Goal: Task Accomplishment & Management: Manage account settings

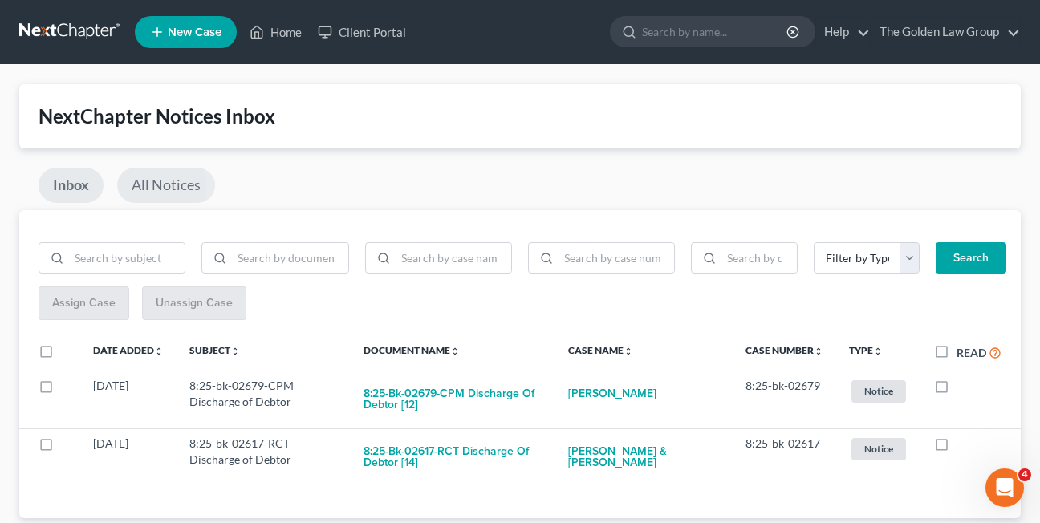
click at [180, 191] on link "All Notices" at bounding box center [166, 185] width 98 height 35
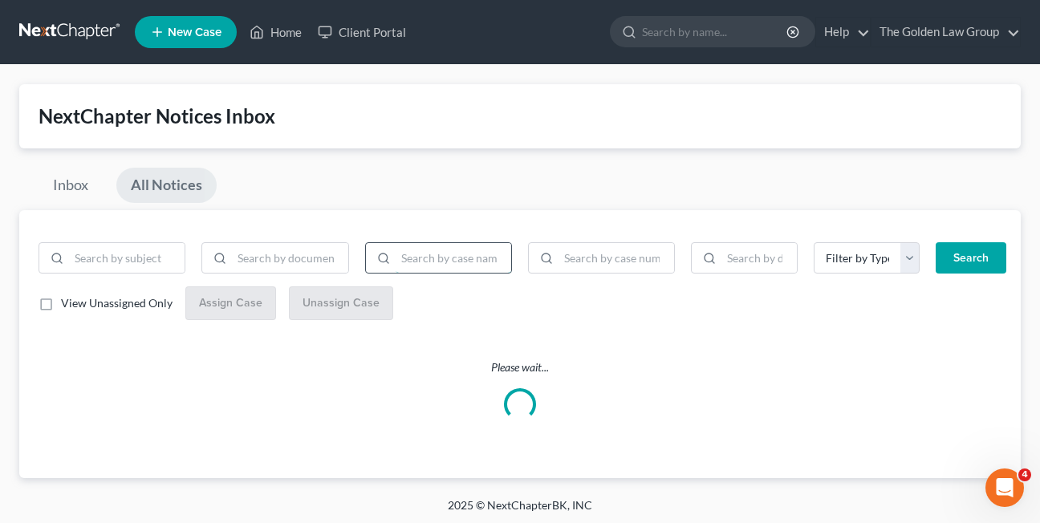
click at [413, 258] on input "search" at bounding box center [454, 258] width 116 height 30
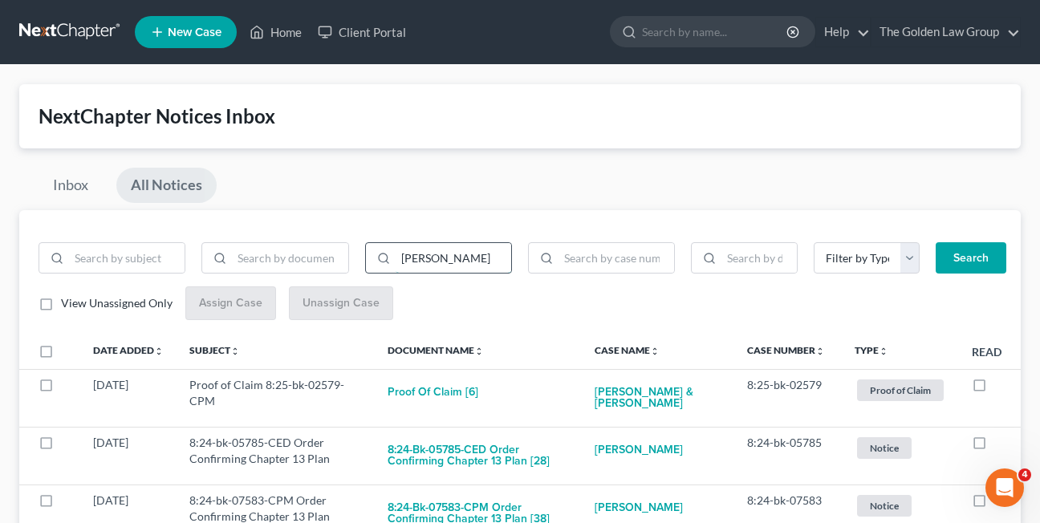
click at [936, 242] on button "Search" at bounding box center [971, 258] width 71 height 32
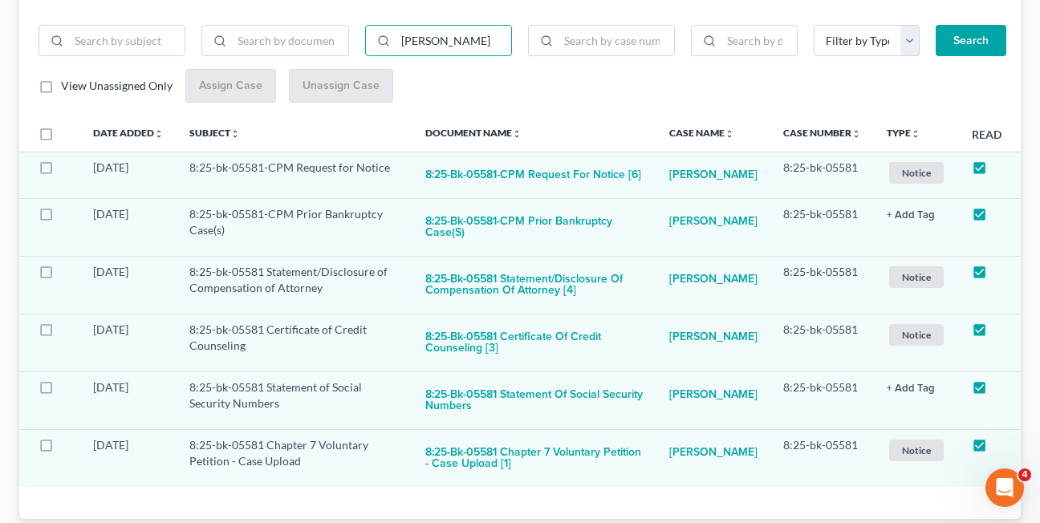
scroll to position [231, 0]
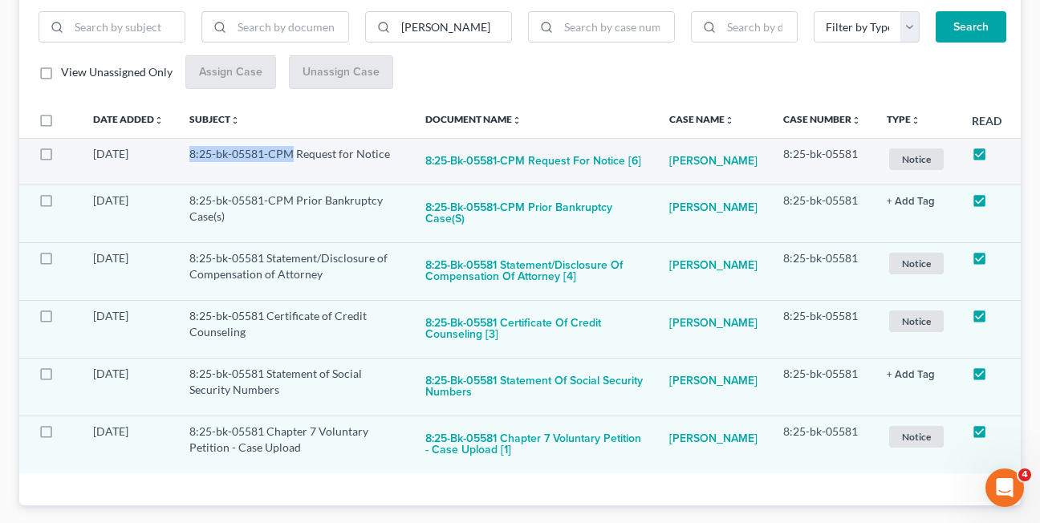
drag, startPoint x: 189, startPoint y: 155, endPoint x: 291, endPoint y: 159, distance: 102.0
click at [291, 159] on td "8:25-bk-05581-CPM Request for Notice" at bounding box center [295, 161] width 236 height 47
copy td "8:25-bk-05581-CPM"
drag, startPoint x: 444, startPoint y: 27, endPoint x: 390, endPoint y: 30, distance: 53.9
click at [390, 30] on div "moody" at bounding box center [438, 27] width 147 height 32
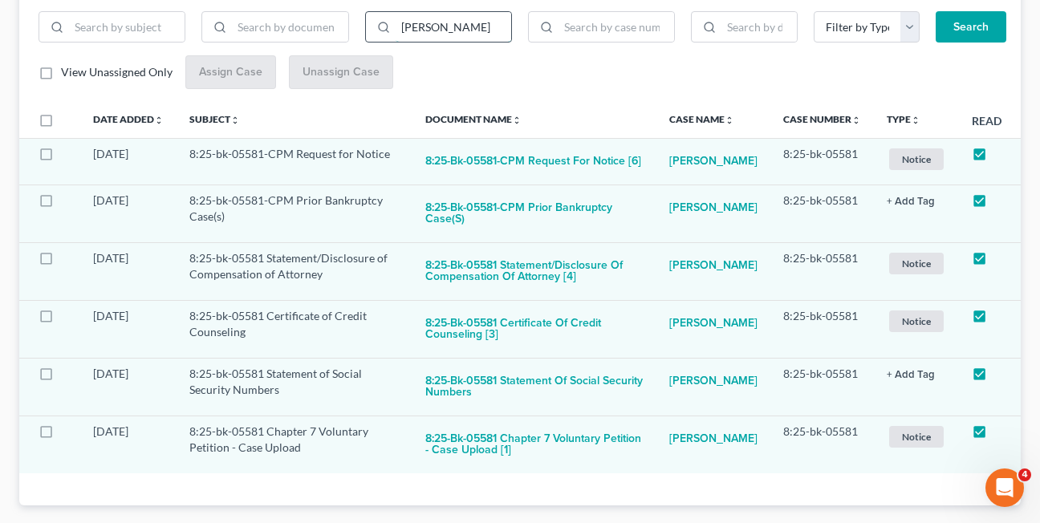
type input "smith"
click at [936, 11] on button "Search" at bounding box center [971, 27] width 71 height 32
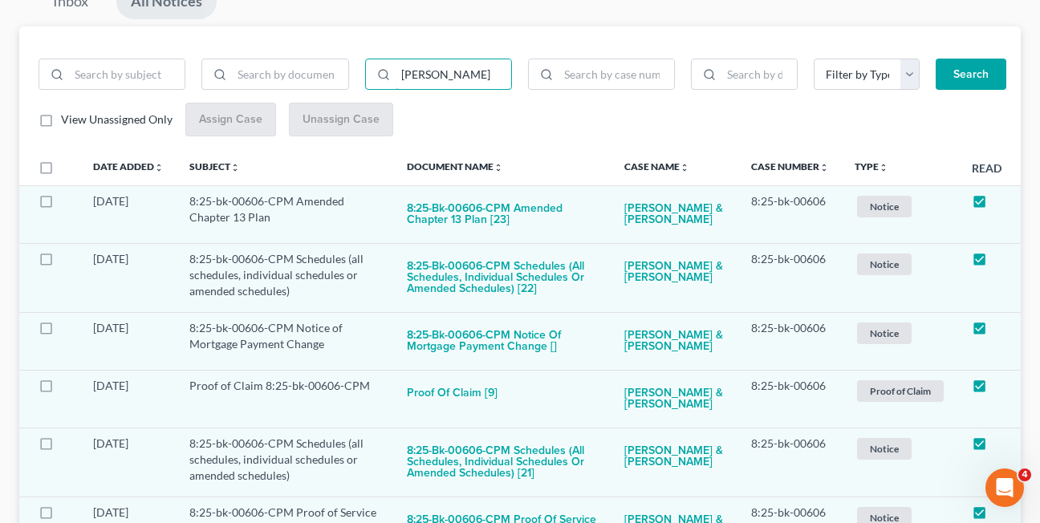
scroll to position [0, 0]
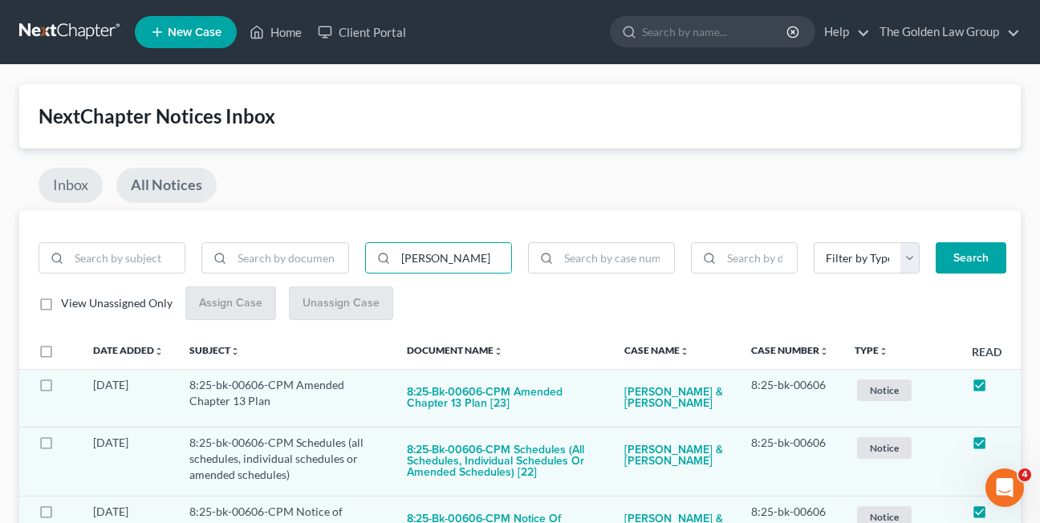
click at [59, 193] on link "Inbox" at bounding box center [71, 185] width 64 height 35
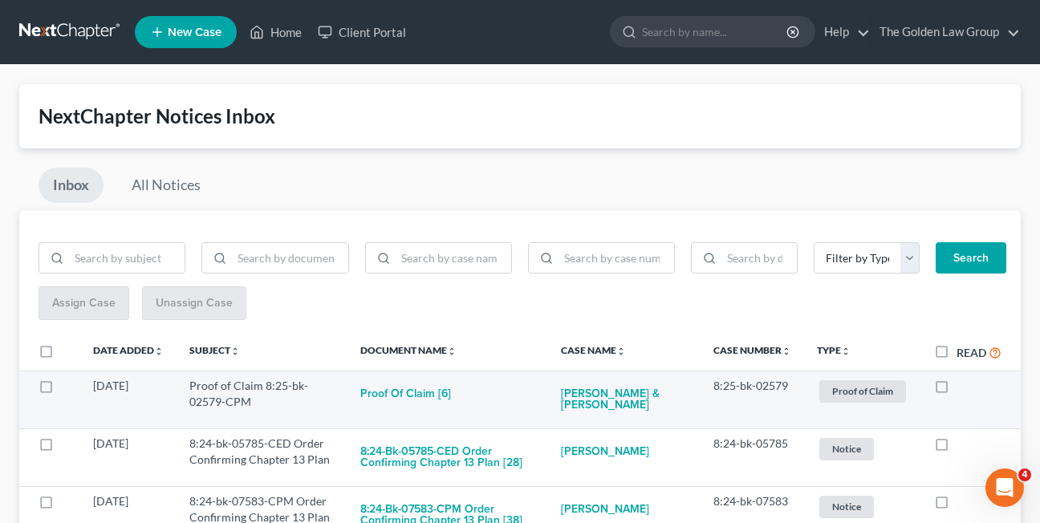
click at [956, 390] on label at bounding box center [956, 390] width 0 height 0
click at [963, 385] on input "checkbox" at bounding box center [968, 383] width 10 height 10
checkbox input "true"
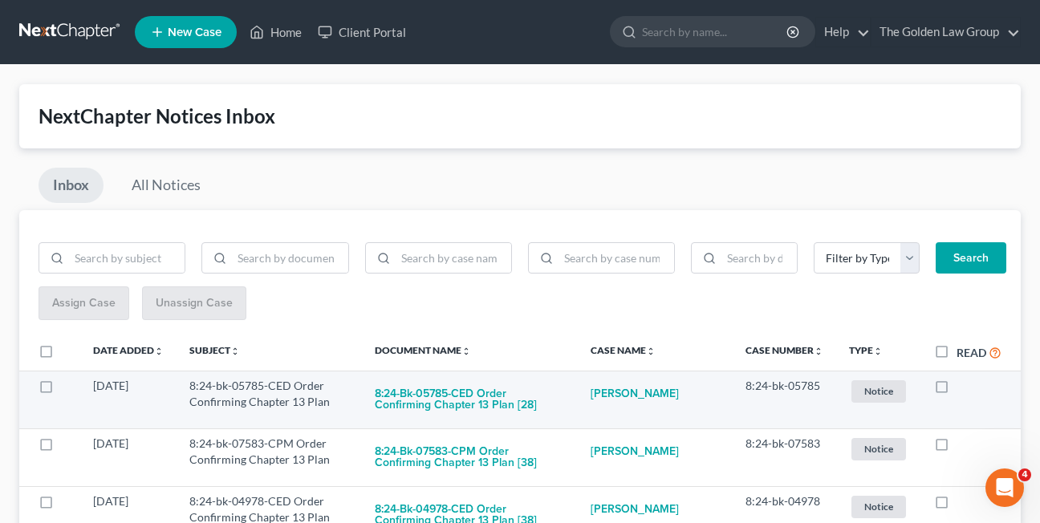
click at [956, 390] on label at bounding box center [956, 390] width 0 height 0
click at [963, 388] on input "checkbox" at bounding box center [968, 383] width 10 height 10
checkbox input "true"
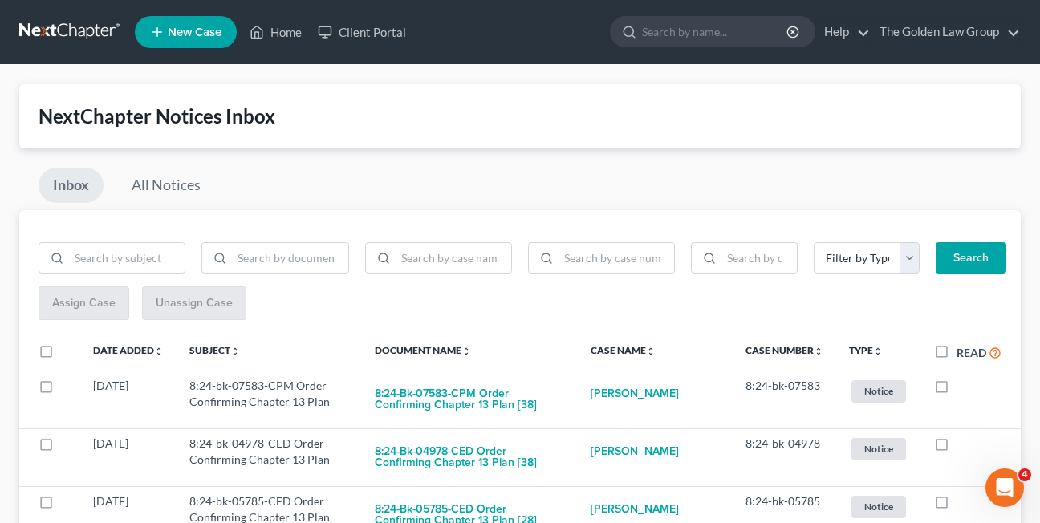
click at [956, 390] on label at bounding box center [956, 390] width 0 height 0
click at [963, 388] on input "checkbox" at bounding box center [968, 383] width 10 height 10
checkbox input "true"
click at [956, 390] on label at bounding box center [956, 390] width 0 height 0
click at [963, 388] on input "checkbox" at bounding box center [968, 383] width 10 height 10
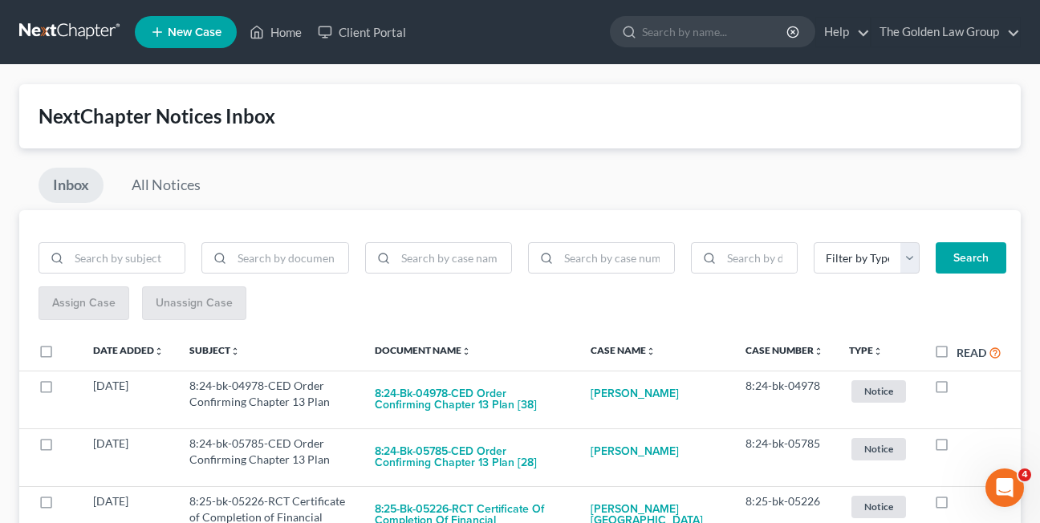
checkbox input "true"
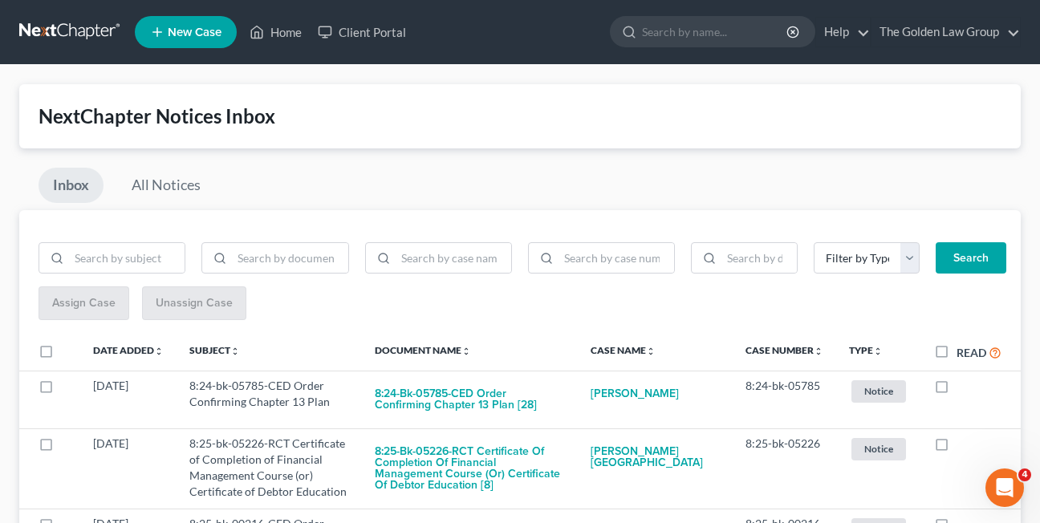
click at [956, 390] on label at bounding box center [956, 390] width 0 height 0
click at [963, 388] on input "checkbox" at bounding box center [968, 383] width 10 height 10
checkbox input "true"
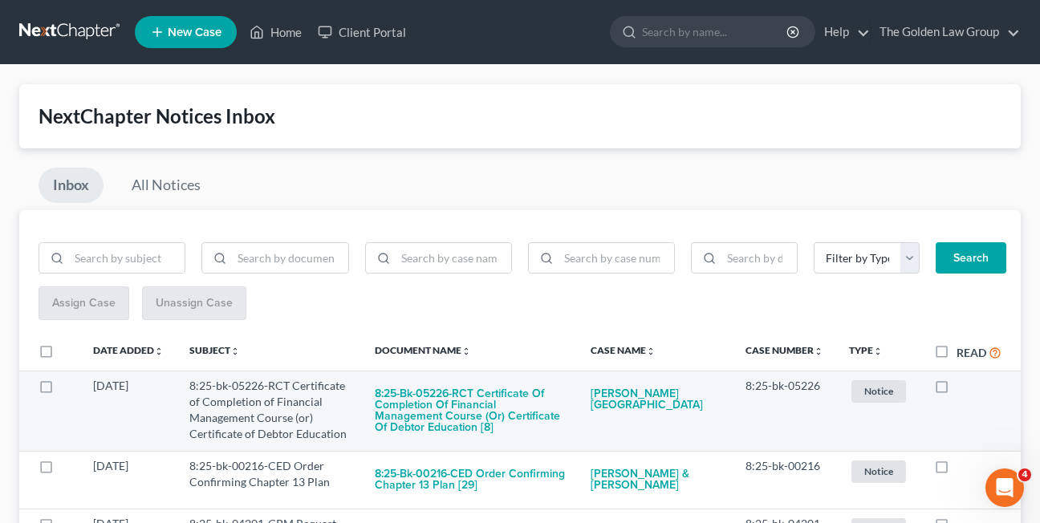
click at [956, 390] on label at bounding box center [956, 390] width 0 height 0
click at [963, 384] on input "checkbox" at bounding box center [968, 383] width 10 height 10
checkbox input "true"
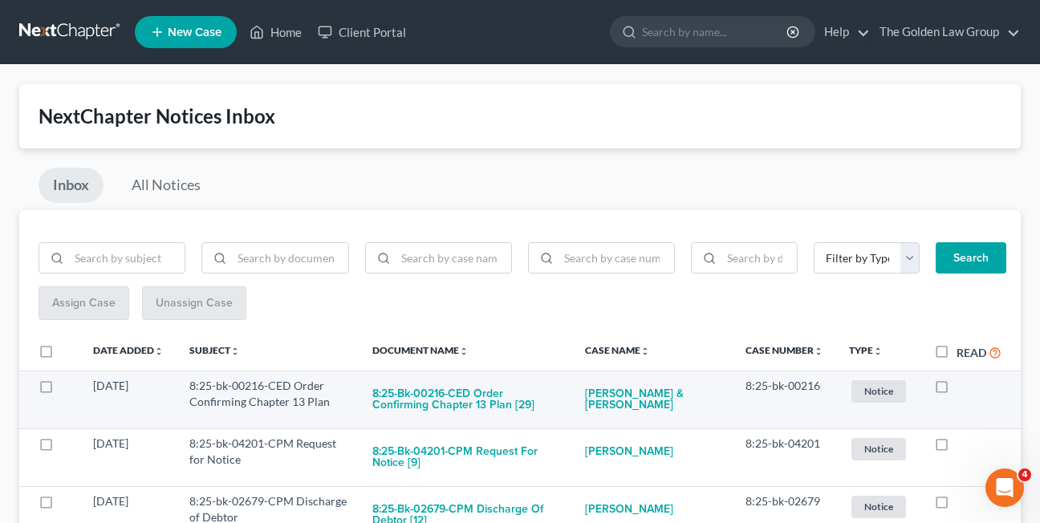
click at [956, 390] on label at bounding box center [956, 390] width 0 height 0
click at [963, 383] on input "checkbox" at bounding box center [968, 383] width 10 height 10
checkbox input "true"
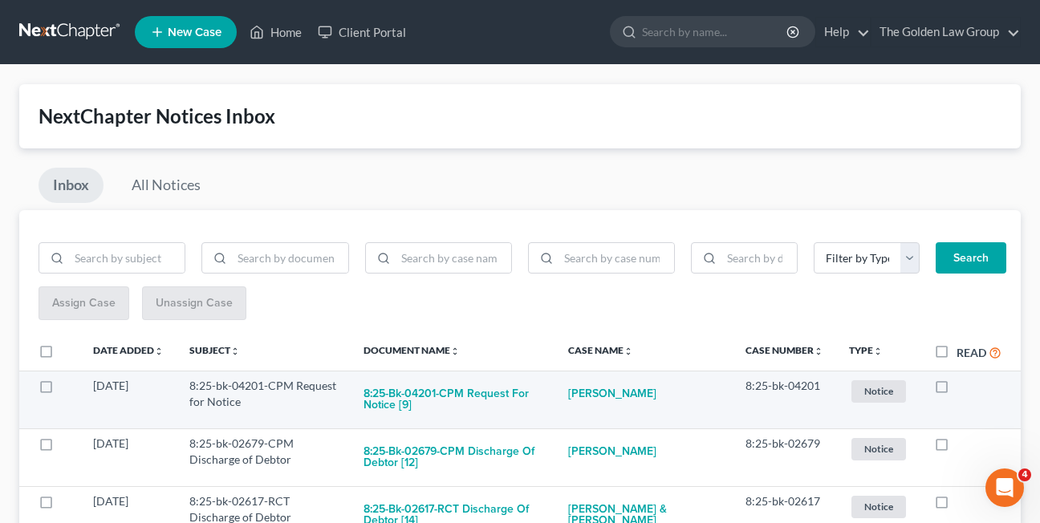
click at [956, 390] on label at bounding box center [956, 390] width 0 height 0
click at [963, 388] on input "checkbox" at bounding box center [968, 383] width 10 height 10
checkbox input "true"
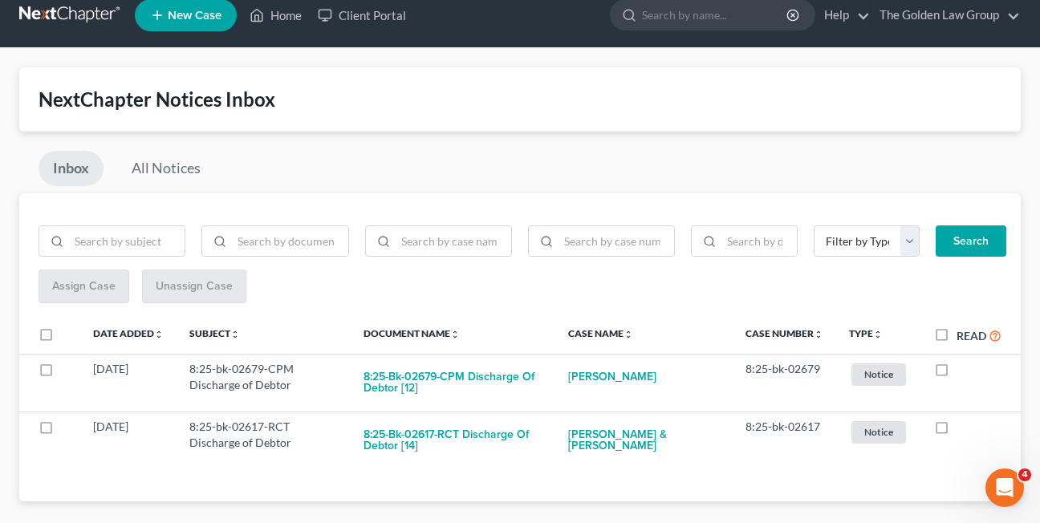
scroll to position [43, 0]
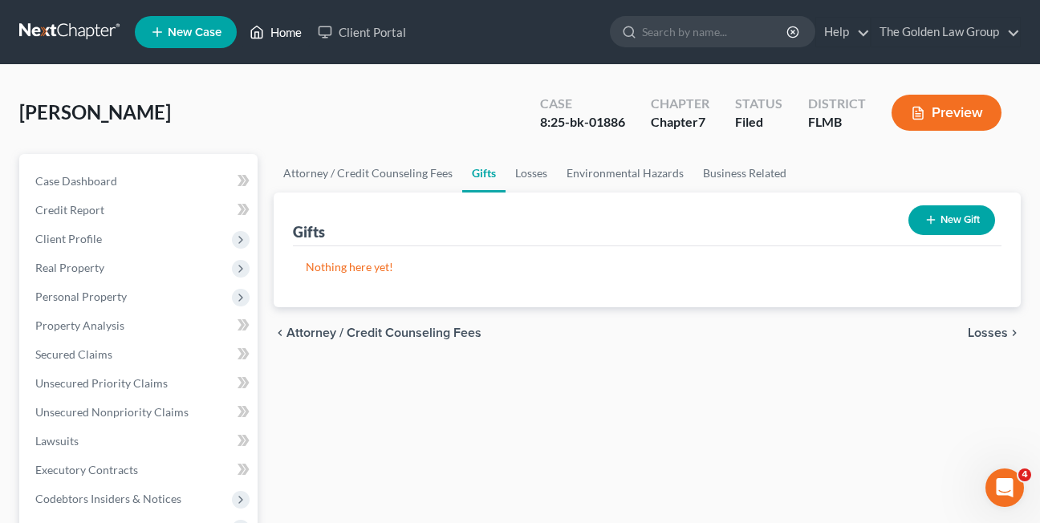
click at [270, 30] on link "Home" at bounding box center [276, 32] width 68 height 29
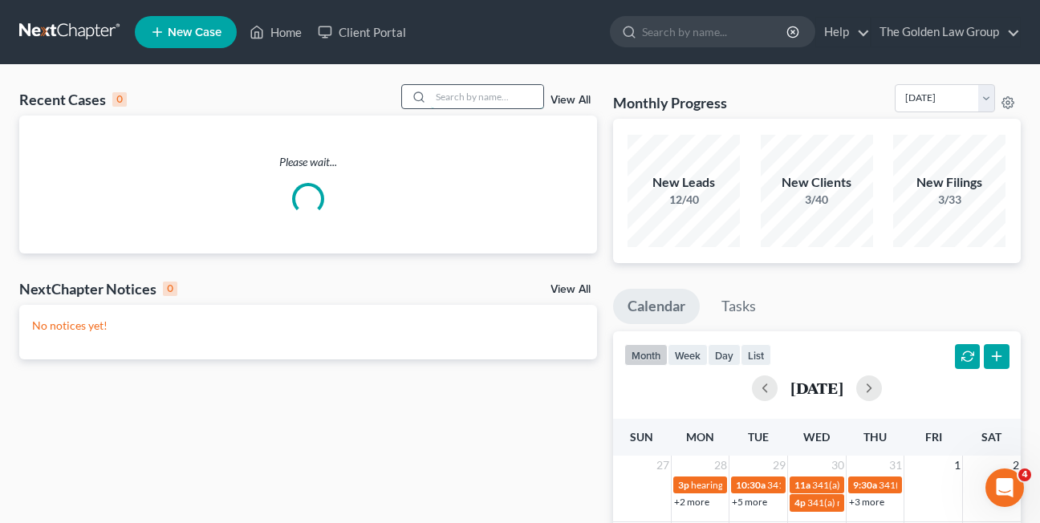
click at [461, 100] on input "search" at bounding box center [487, 96] width 112 height 23
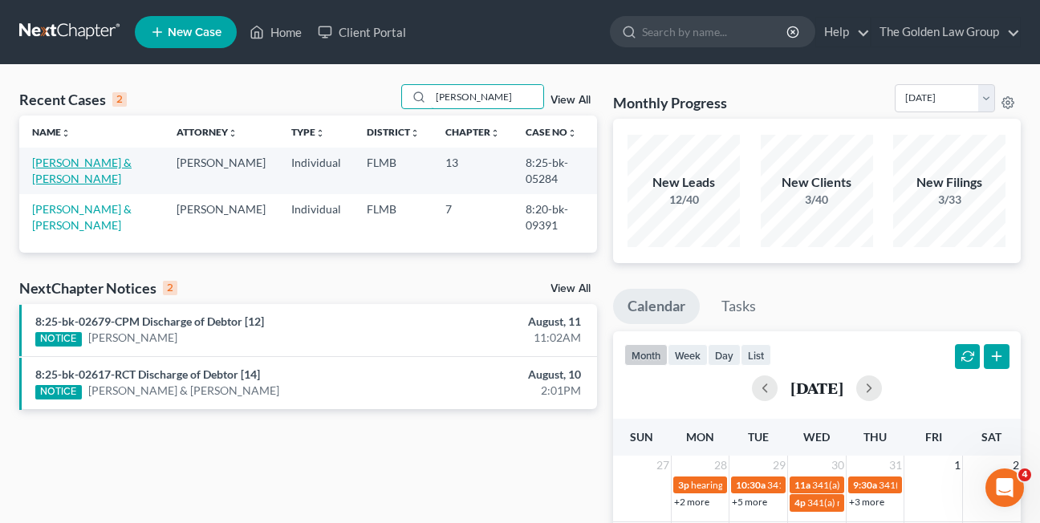
type input "jacobson"
click at [120, 163] on link "[PERSON_NAME] & [PERSON_NAME]" at bounding box center [82, 171] width 100 height 30
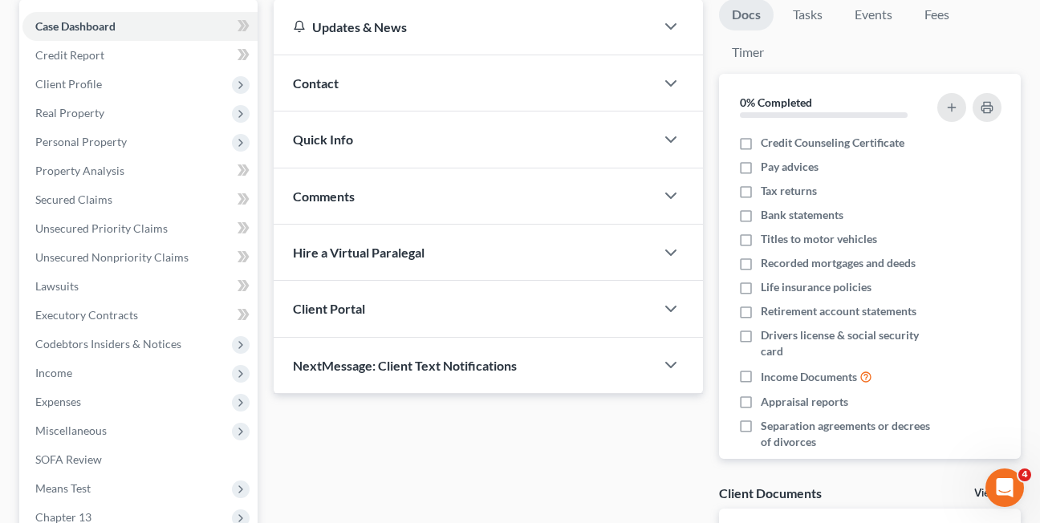
scroll to position [166, 0]
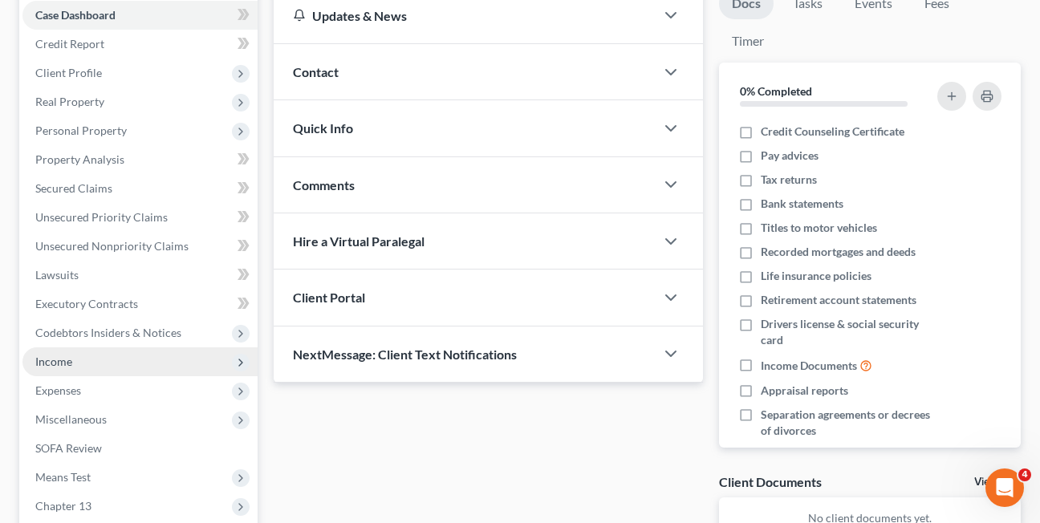
click at [43, 360] on span "Income" at bounding box center [53, 362] width 37 height 14
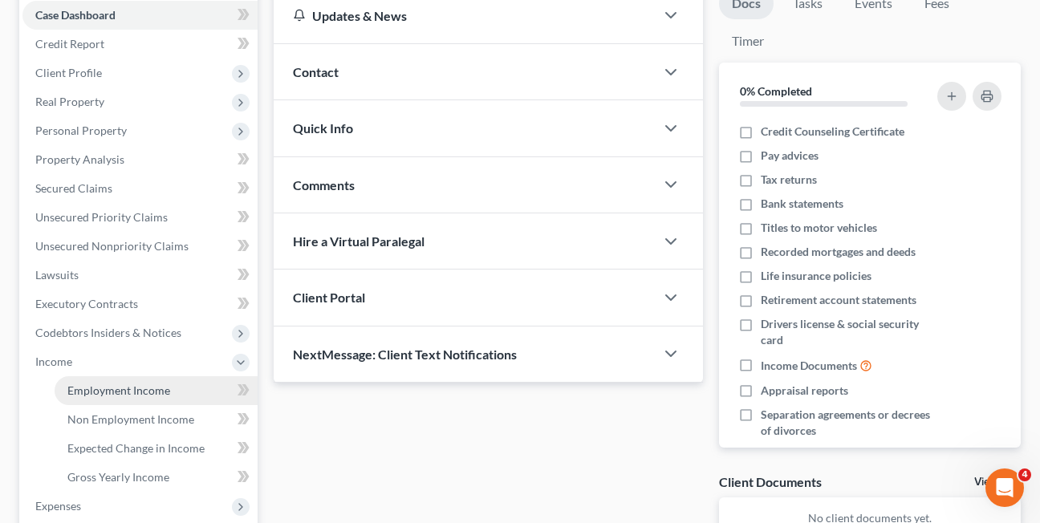
click at [128, 389] on span "Employment Income" at bounding box center [118, 391] width 103 height 14
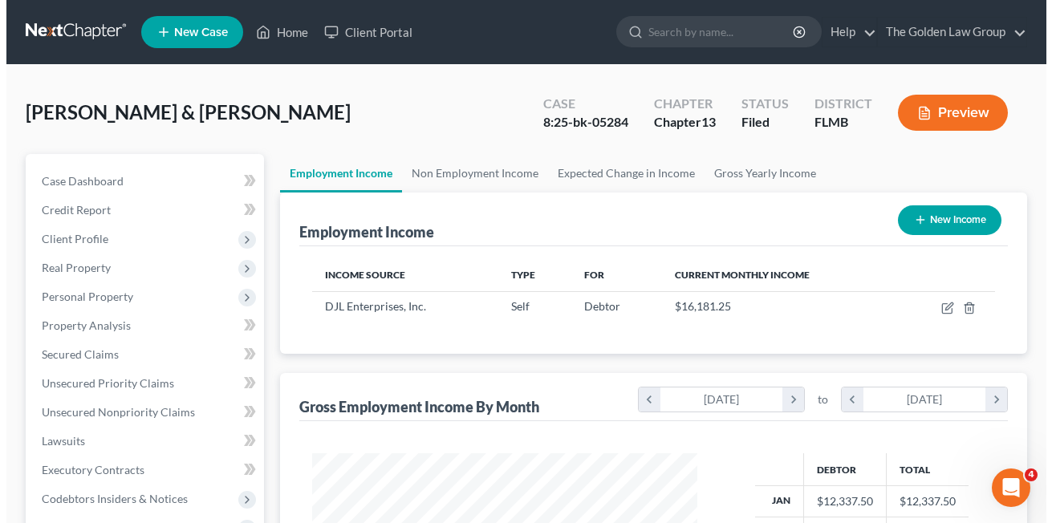
scroll to position [288, 417]
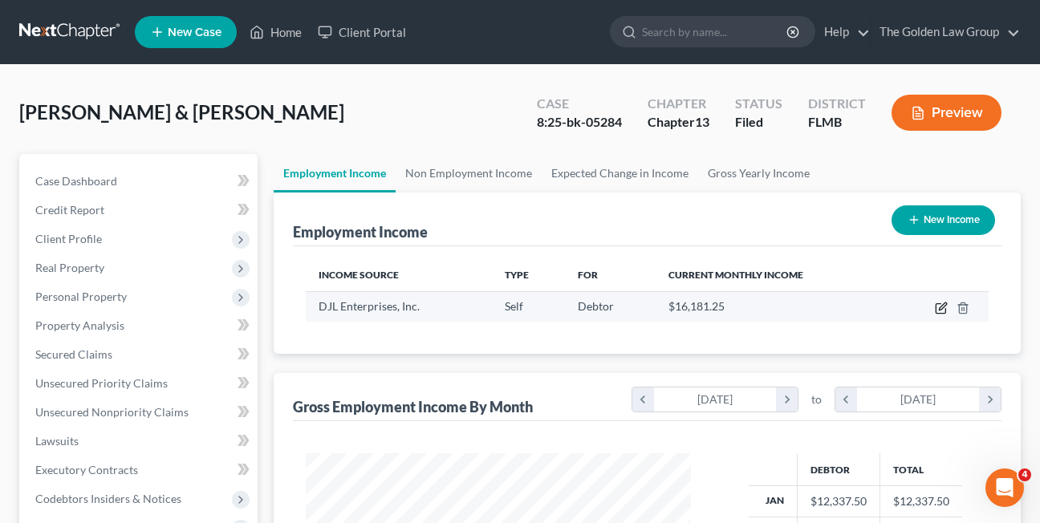
click at [935, 308] on icon "button" at bounding box center [941, 308] width 13 height 13
select select "1"
select select "9"
select select "0"
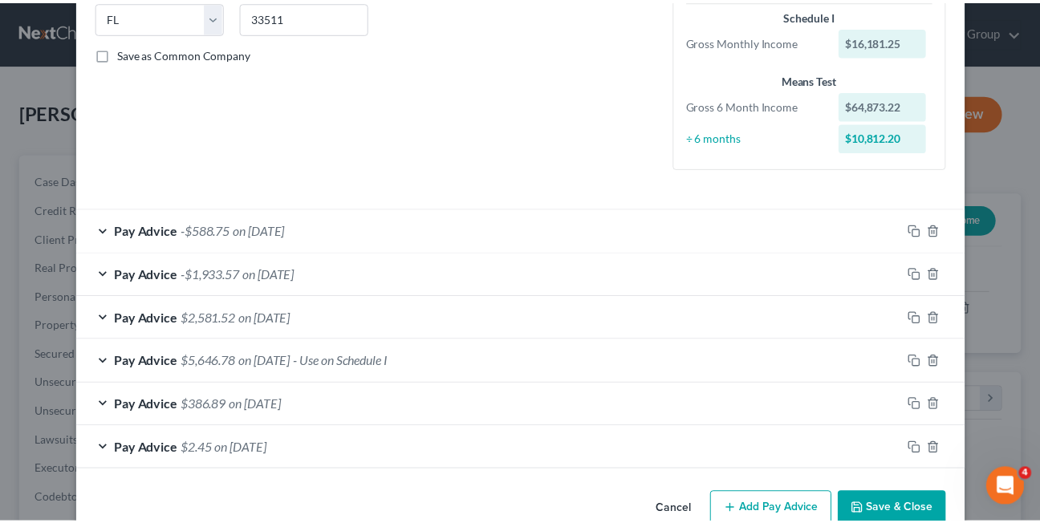
scroll to position [366, 0]
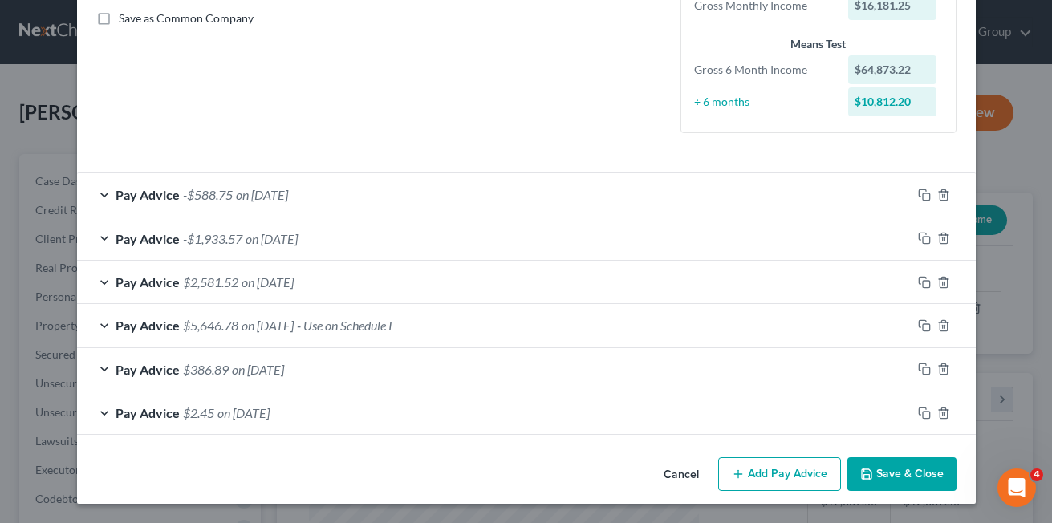
click at [677, 475] on button "Cancel" at bounding box center [681, 475] width 61 height 32
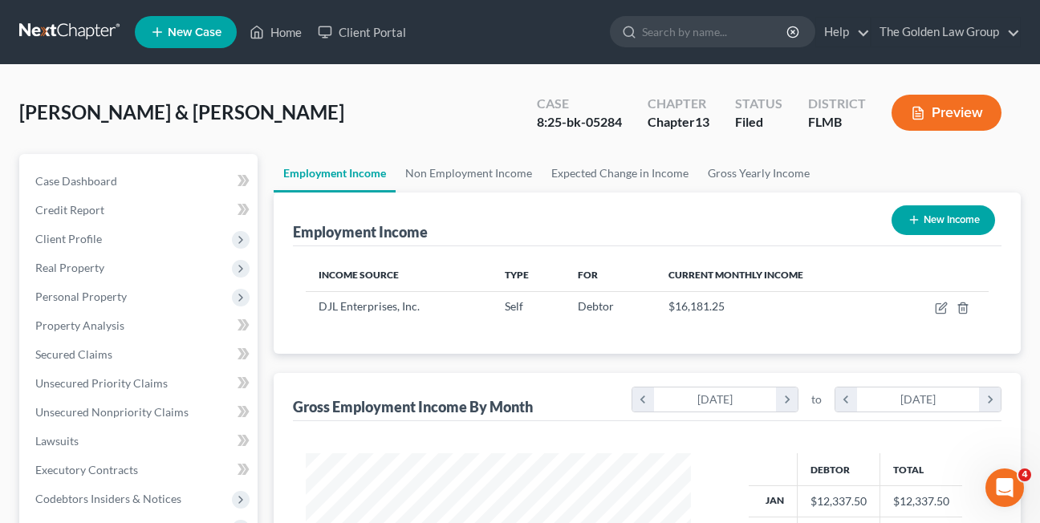
scroll to position [802133, 802003]
click at [461, 173] on link "Non Employment Income" at bounding box center [469, 173] width 146 height 39
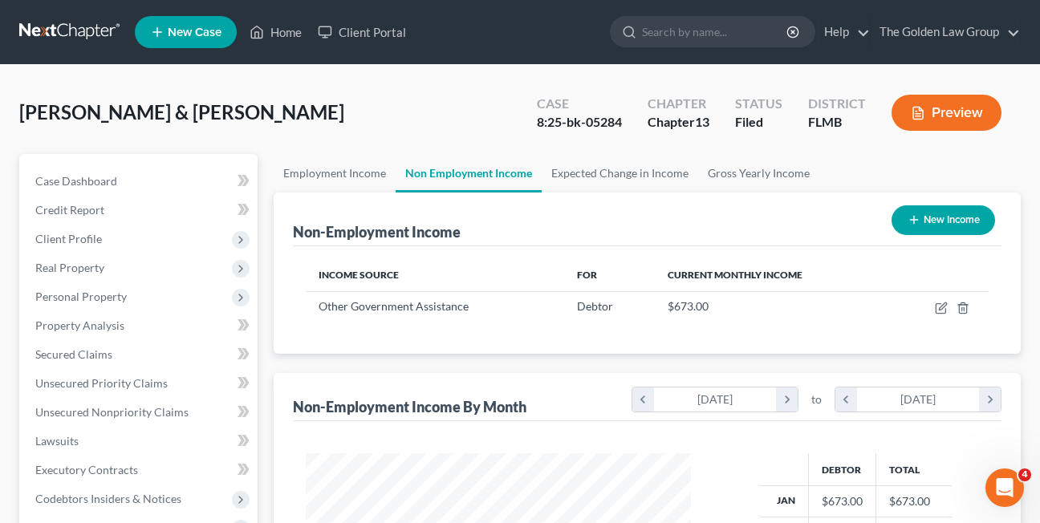
scroll to position [288, 417]
click at [286, 35] on link "Home" at bounding box center [276, 32] width 68 height 29
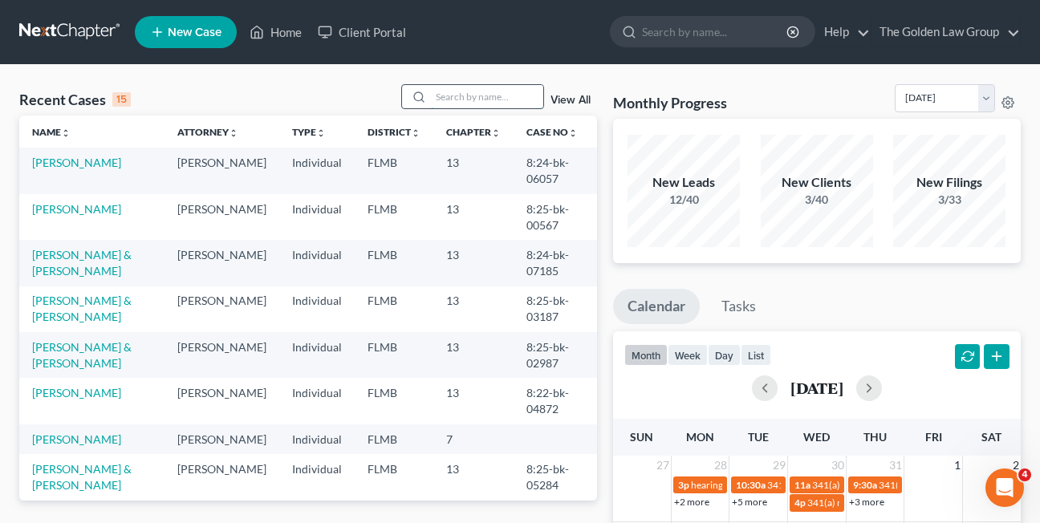
click at [455, 93] on input "search" at bounding box center [487, 96] width 112 height 23
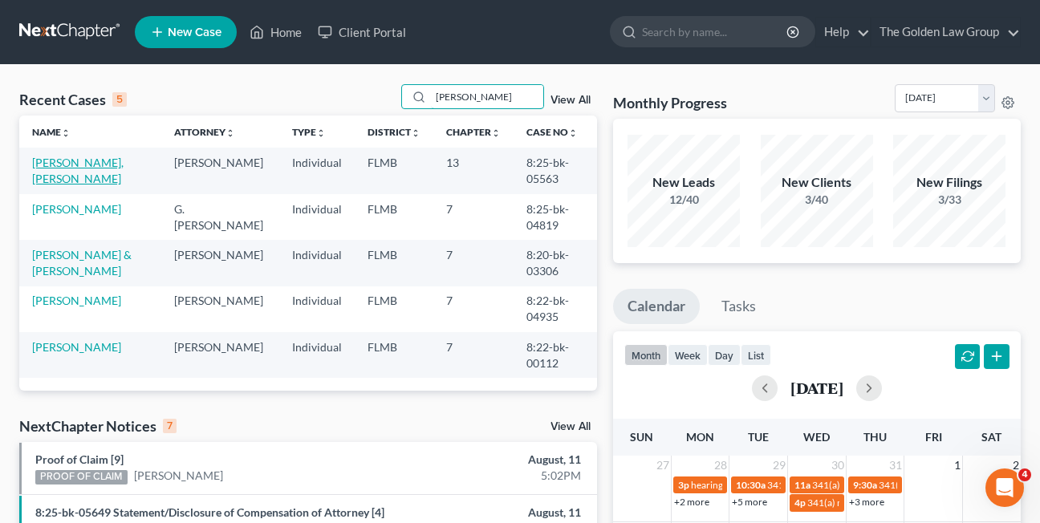
type input "rafael"
click at [51, 177] on link "[PERSON_NAME], [PERSON_NAME]" at bounding box center [77, 171] width 91 height 30
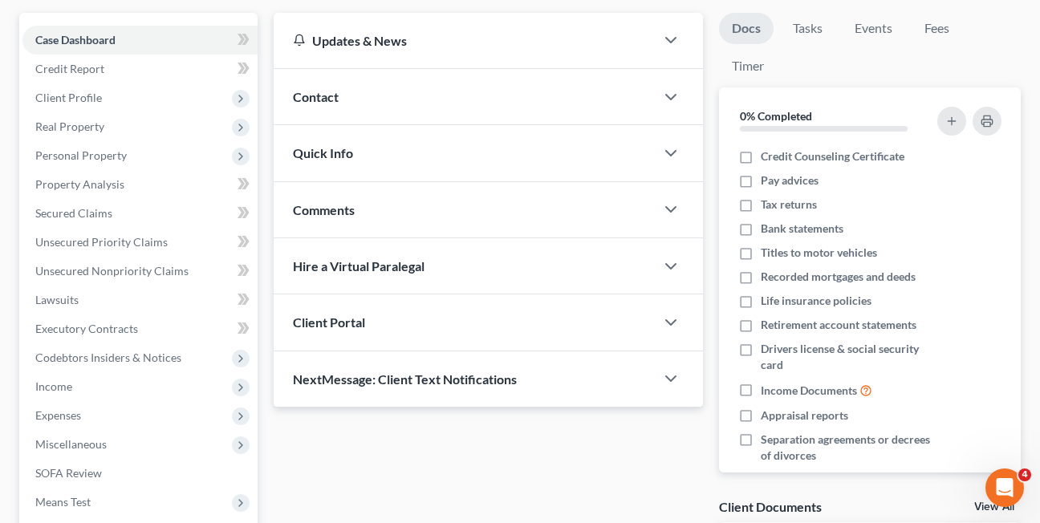
scroll to position [184, 0]
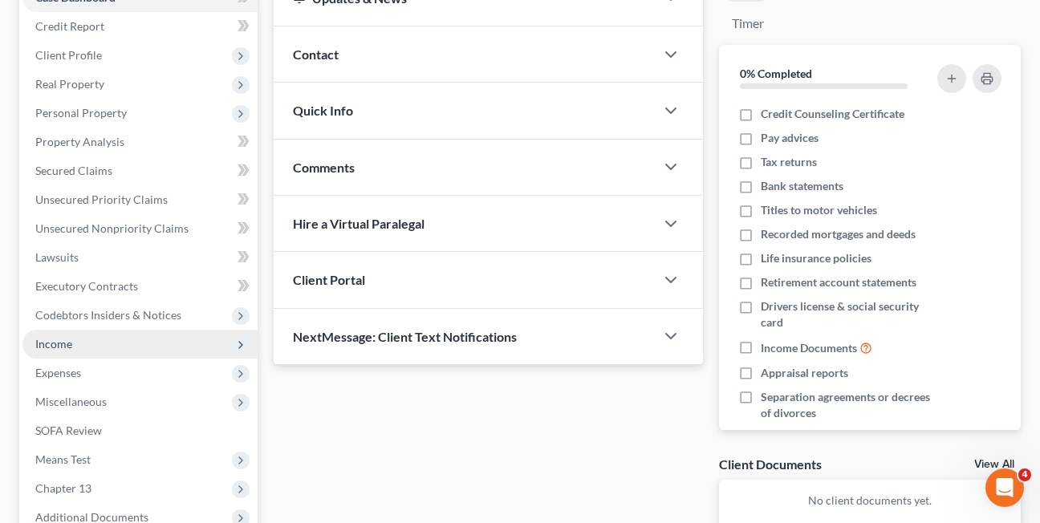
click at [43, 346] on span "Income" at bounding box center [53, 344] width 37 height 14
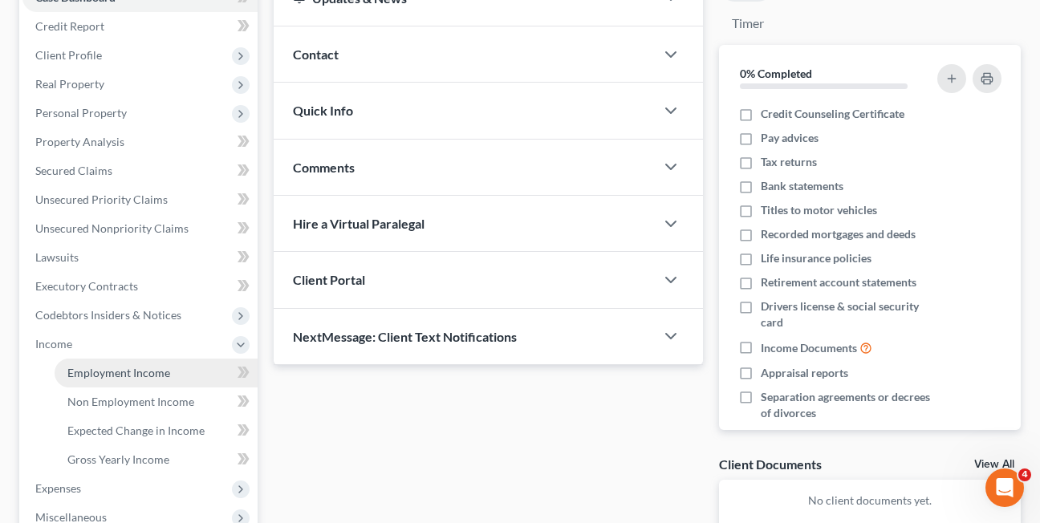
click at [128, 371] on span "Employment Income" at bounding box center [118, 373] width 103 height 14
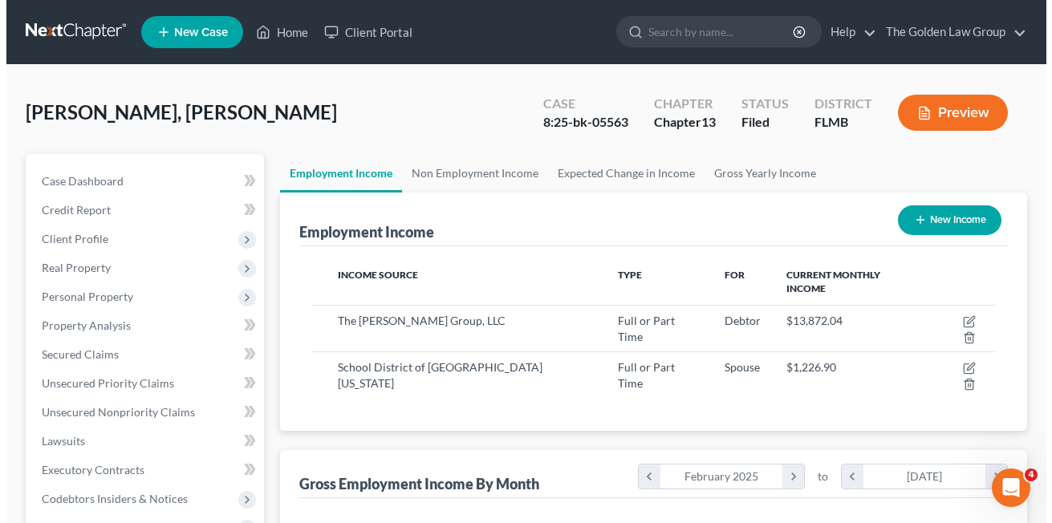
scroll to position [288, 417]
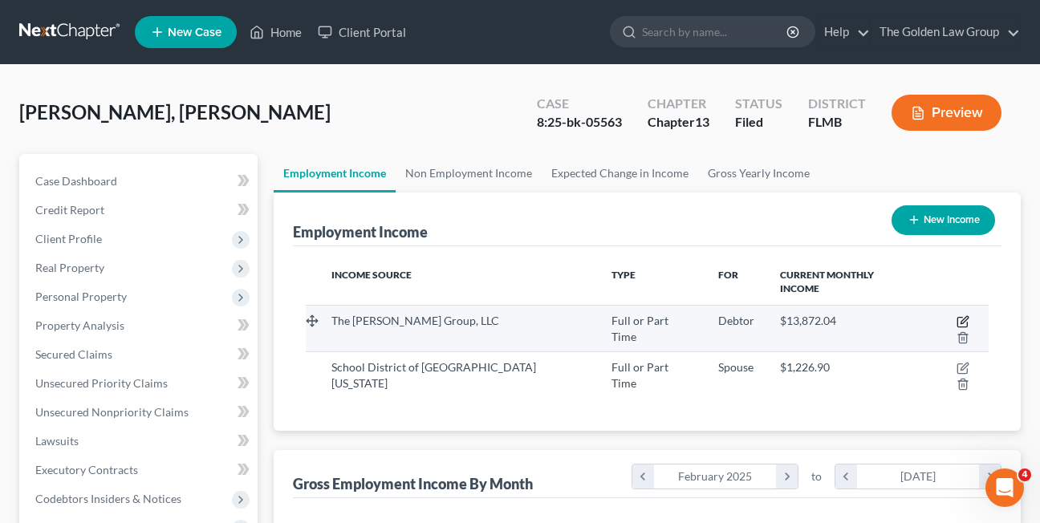
click at [956, 315] on icon "button" at bounding box center [962, 321] width 13 height 13
select select "0"
select select "33"
select select "1"
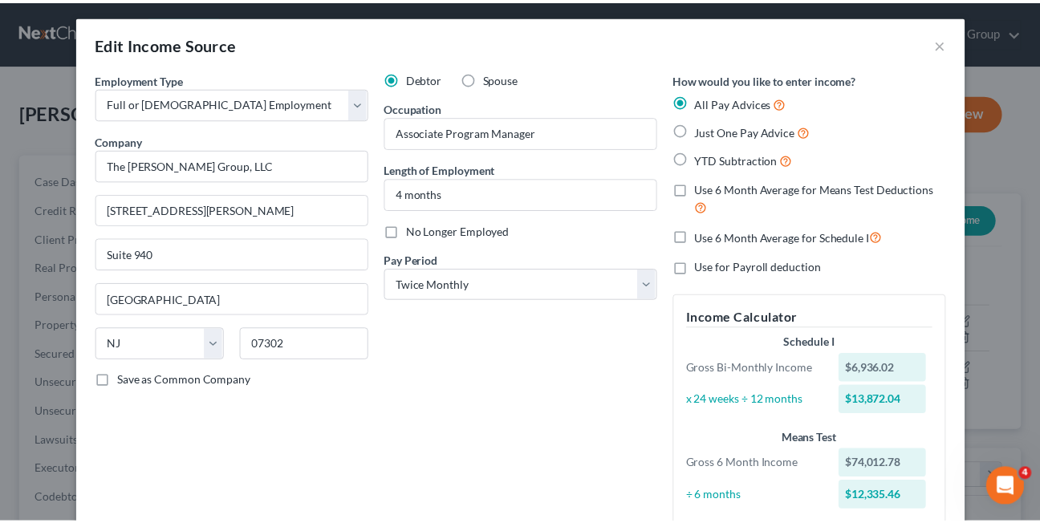
scroll to position [0, 0]
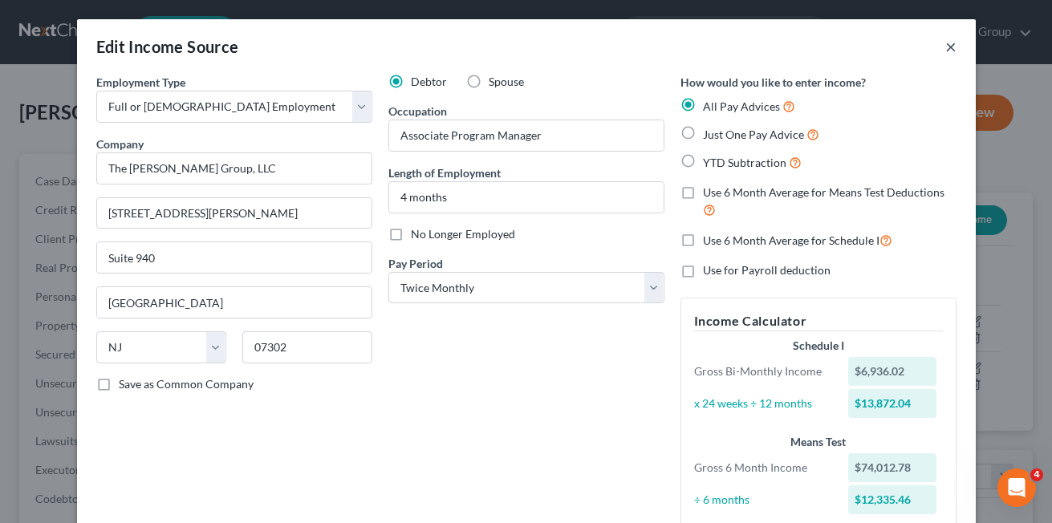
click at [947, 51] on button "×" at bounding box center [950, 46] width 11 height 19
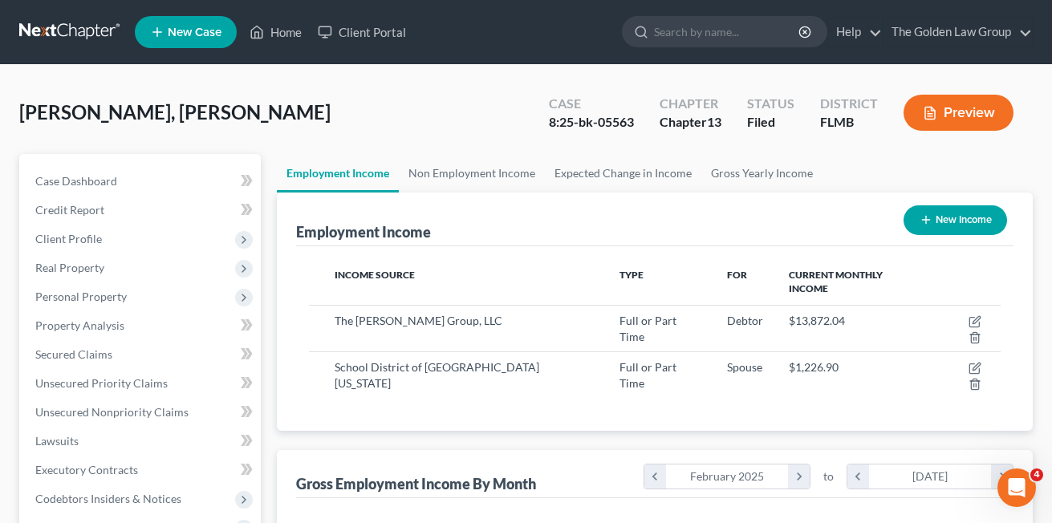
scroll to position [802133, 802003]
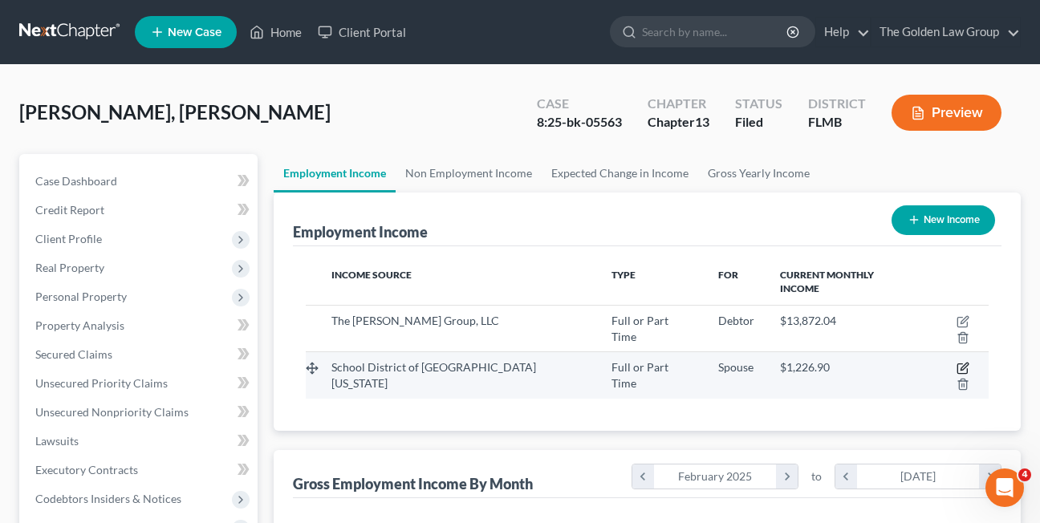
click at [956, 362] on icon "button" at bounding box center [962, 368] width 13 height 13
select select "0"
select select "1"
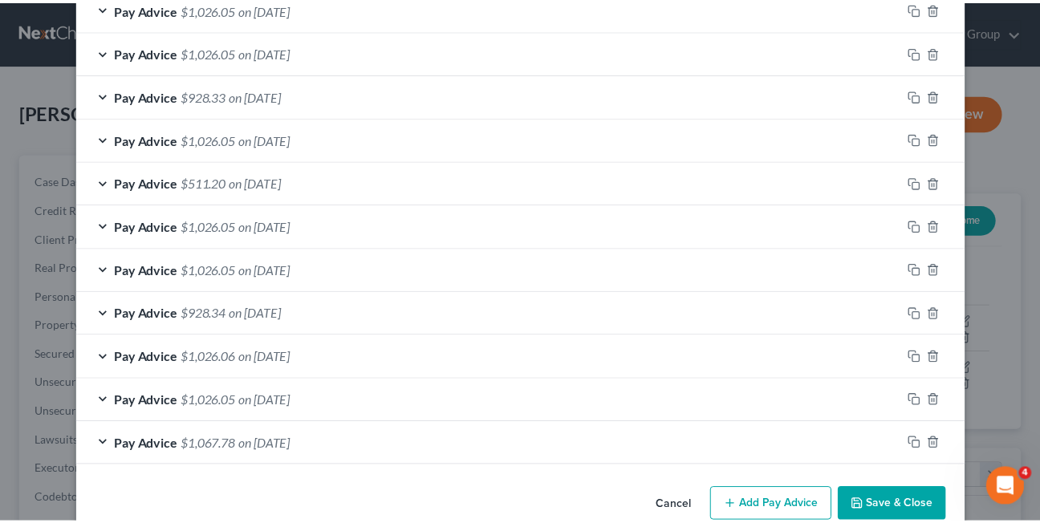
scroll to position [639, 0]
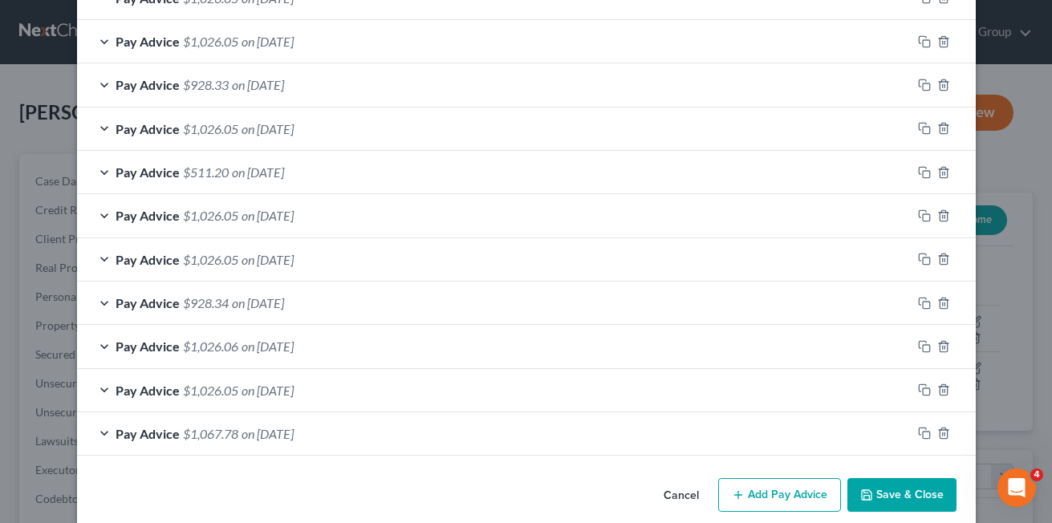
click at [667, 502] on button "Cancel" at bounding box center [681, 496] width 61 height 32
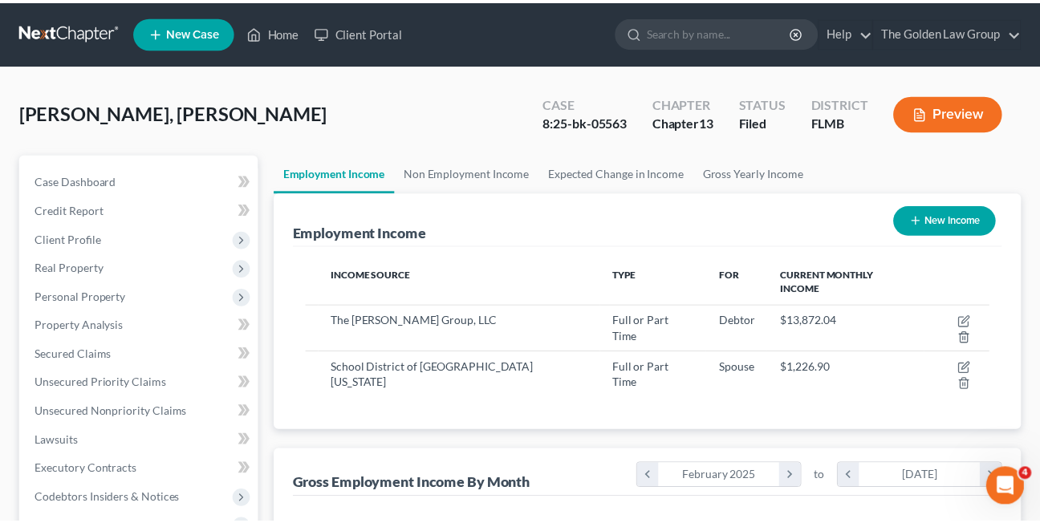
scroll to position [802133, 802003]
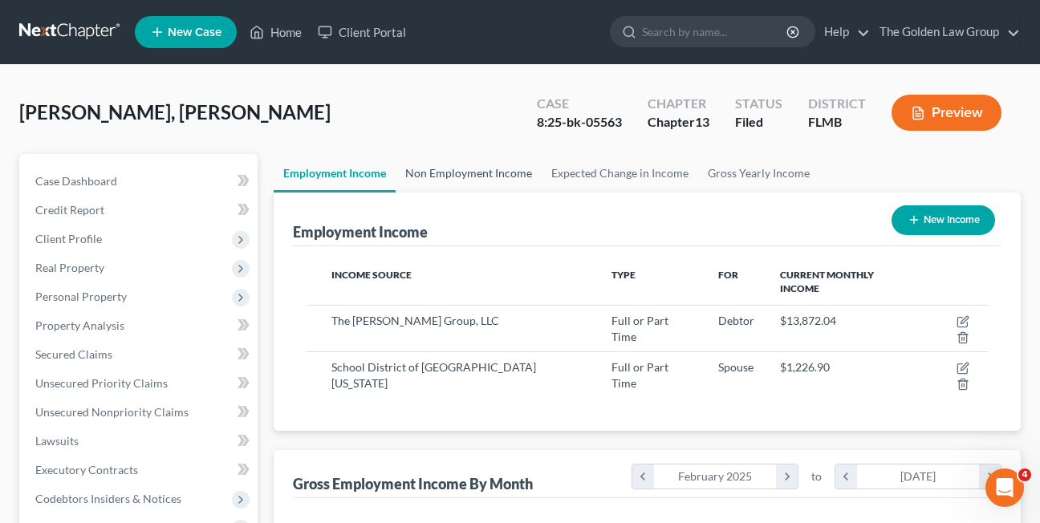
click at [481, 165] on link "Non Employment Income" at bounding box center [469, 173] width 146 height 39
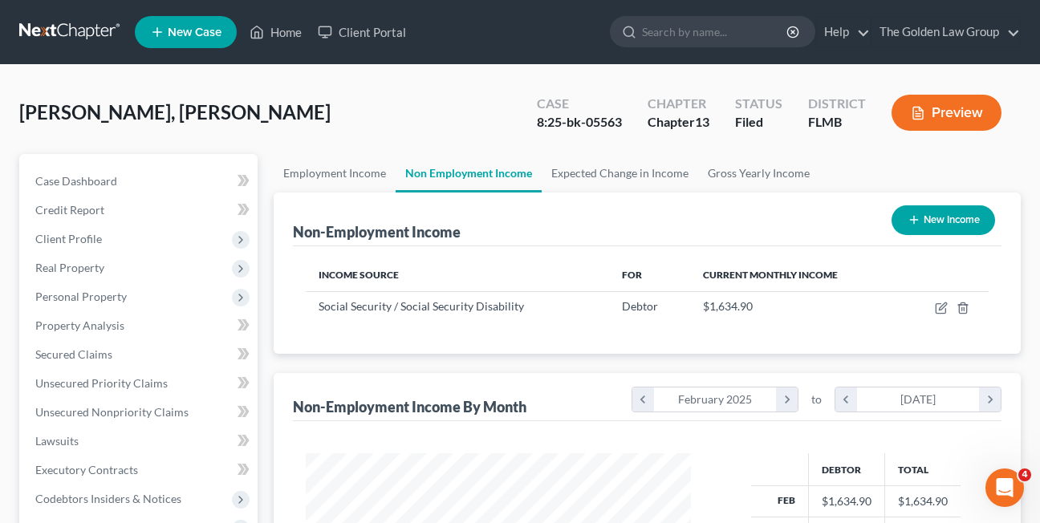
scroll to position [288, 417]
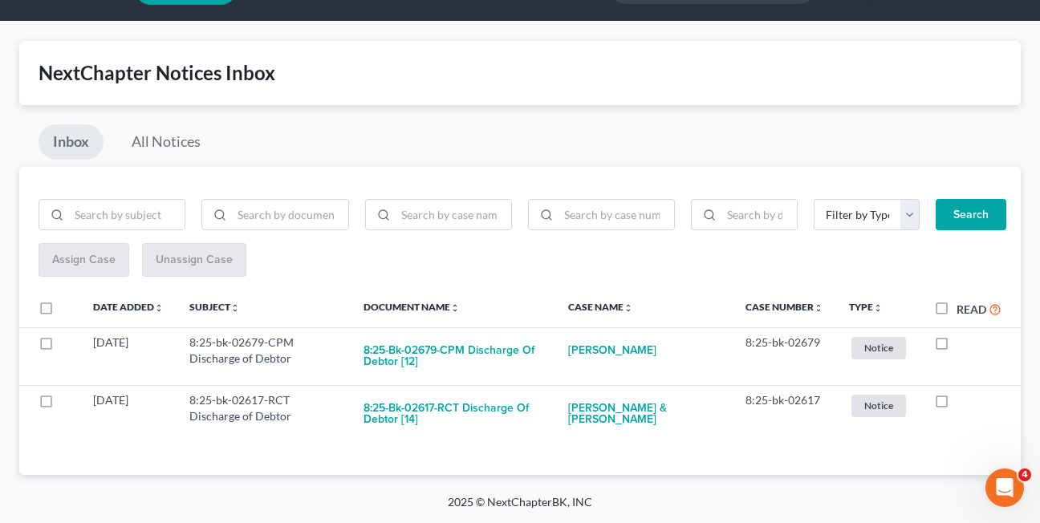
scroll to position [43, 0]
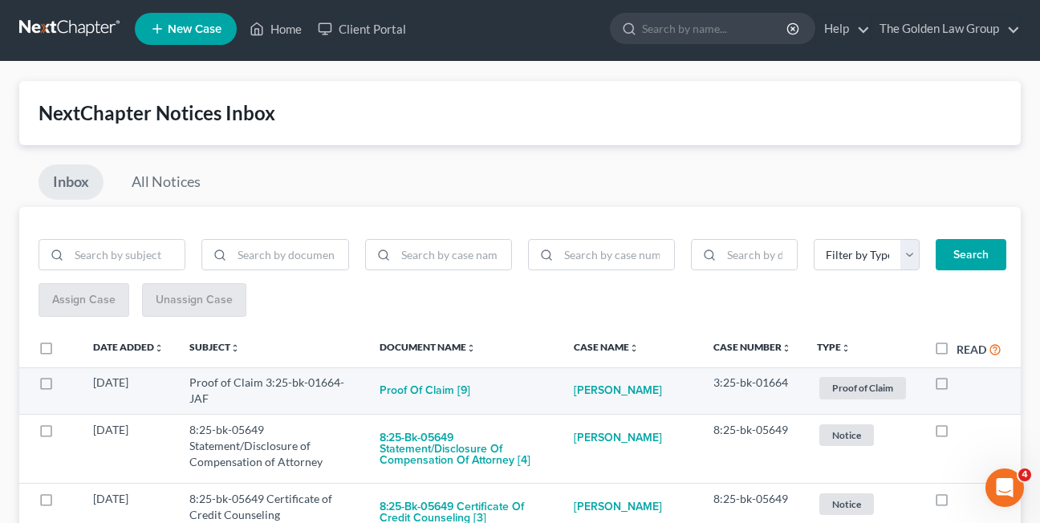
click at [956, 387] on label at bounding box center [956, 387] width 0 height 0
click at [963, 382] on input "checkbox" at bounding box center [968, 380] width 10 height 10
checkbox input "true"
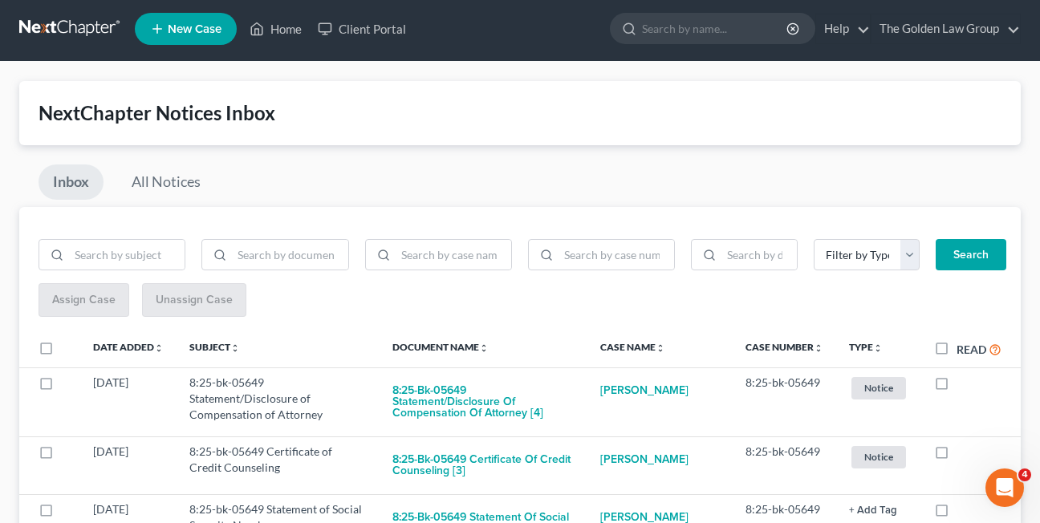
click at [956, 387] on label at bounding box center [956, 387] width 0 height 0
click at [963, 382] on input "checkbox" at bounding box center [968, 380] width 10 height 10
checkbox input "true"
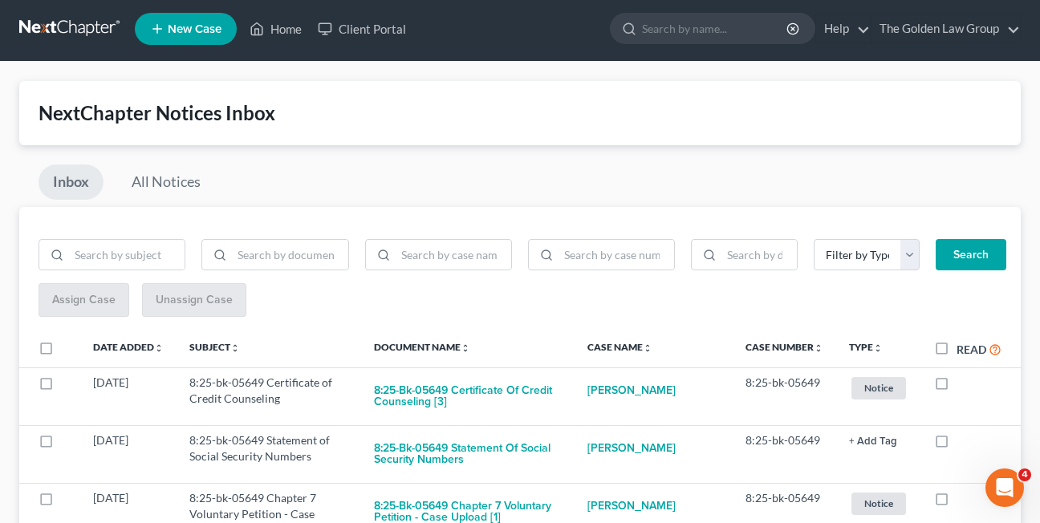
click at [956, 387] on label at bounding box center [956, 387] width 0 height 0
click at [963, 382] on input "checkbox" at bounding box center [968, 380] width 10 height 10
checkbox input "true"
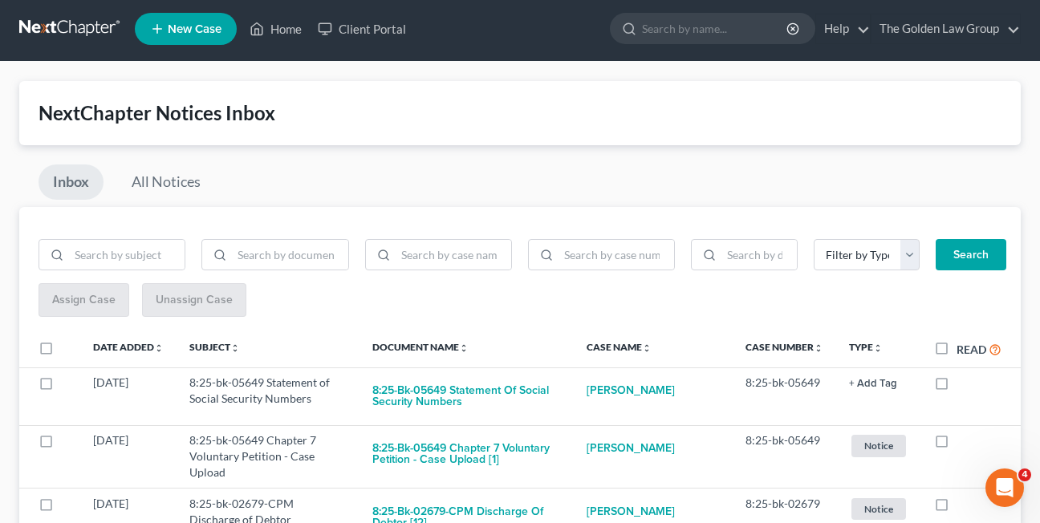
click at [956, 387] on label at bounding box center [956, 387] width 0 height 0
click at [963, 382] on input "checkbox" at bounding box center [968, 380] width 10 height 10
checkbox input "true"
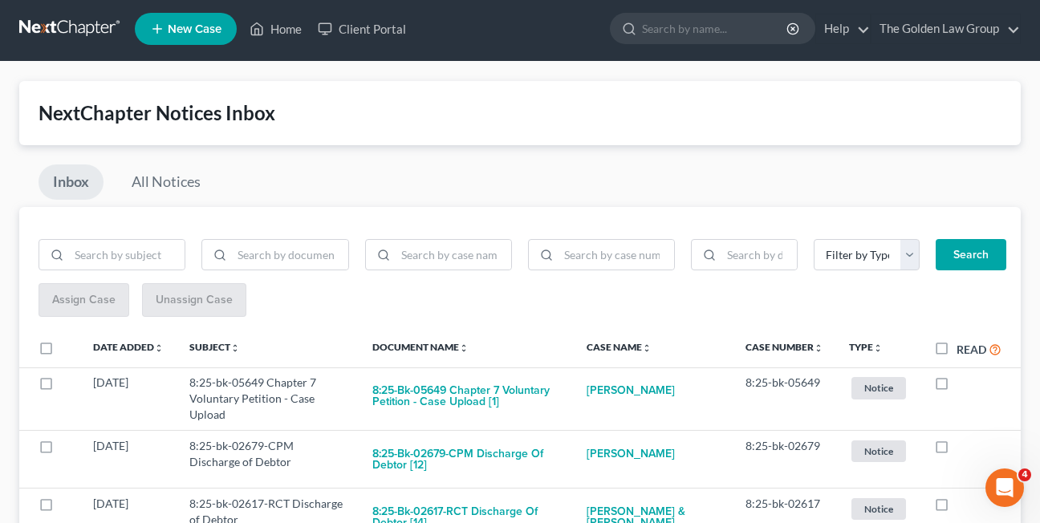
click at [956, 387] on label at bounding box center [956, 387] width 0 height 0
click at [963, 382] on input "checkbox" at bounding box center [968, 380] width 10 height 10
checkbox input "true"
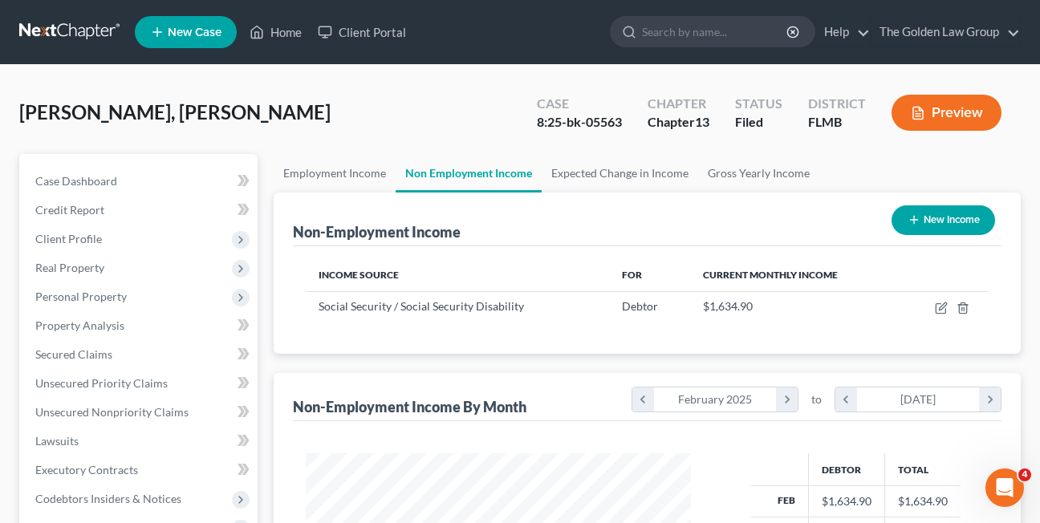
scroll to position [288, 417]
click at [289, 31] on link "Home" at bounding box center [276, 32] width 68 height 29
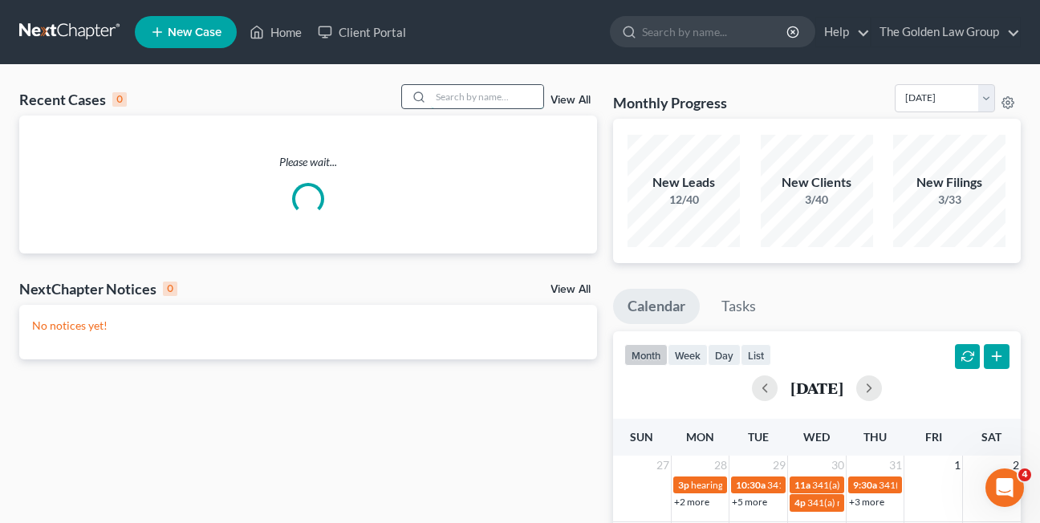
click at [465, 100] on input "search" at bounding box center [487, 96] width 112 height 23
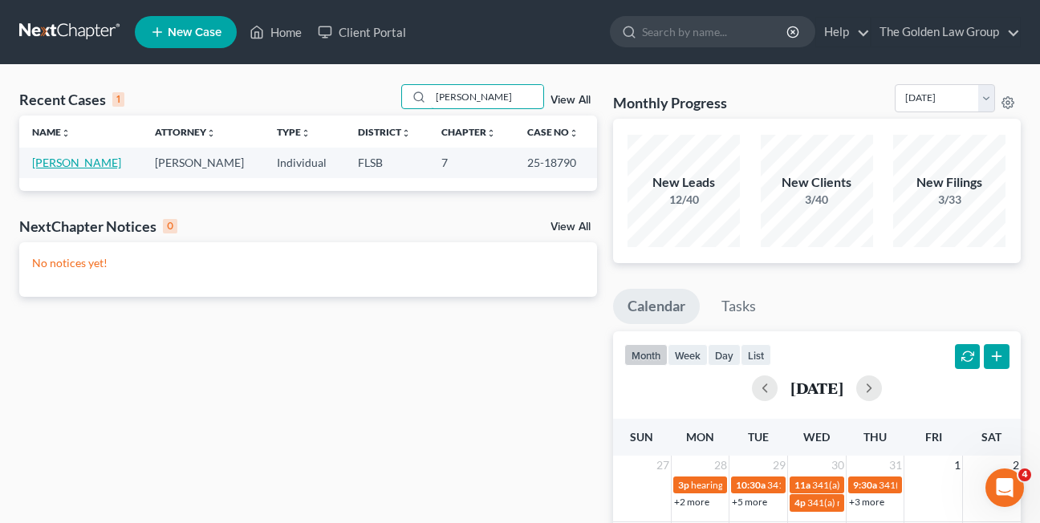
type input "[PERSON_NAME]"
click at [53, 164] on link "[PERSON_NAME]" at bounding box center [76, 163] width 89 height 14
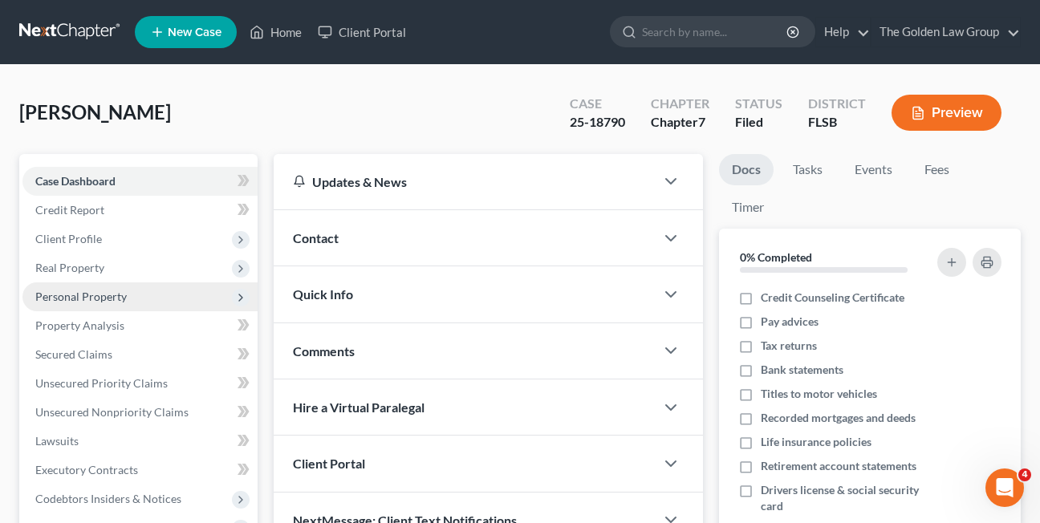
click at [63, 297] on span "Personal Property" at bounding box center [80, 297] width 91 height 14
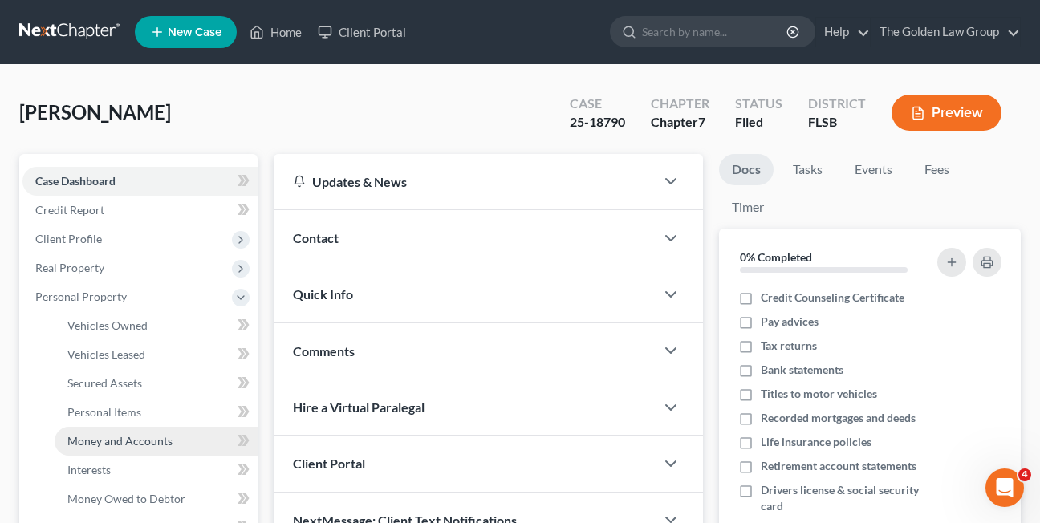
click at [100, 440] on span "Money and Accounts" at bounding box center [119, 441] width 105 height 14
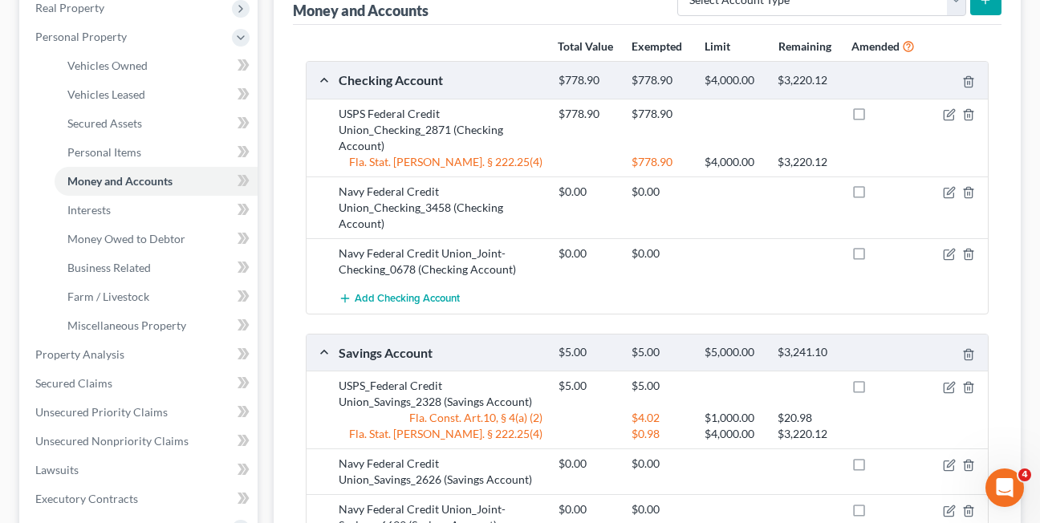
scroll to position [262, 0]
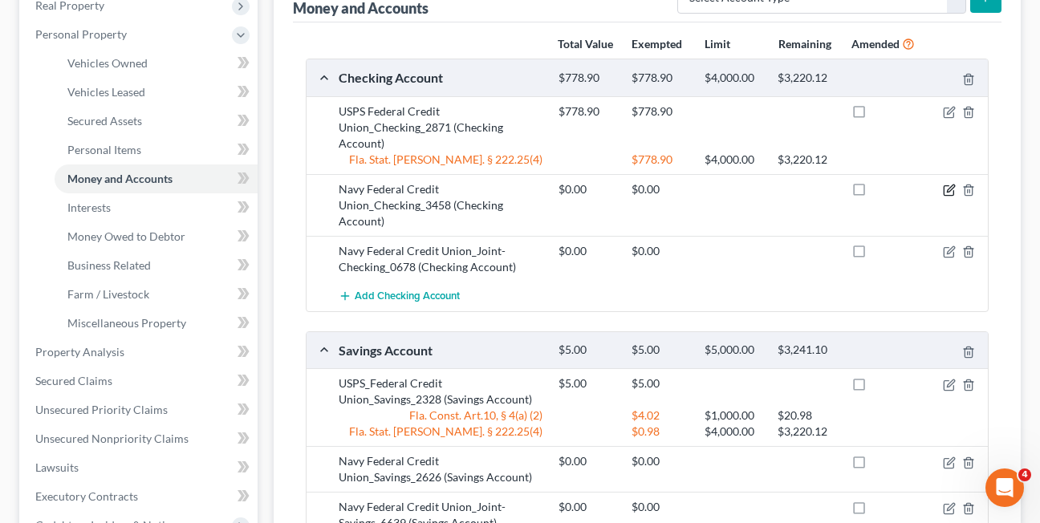
click at [947, 186] on icon "button" at bounding box center [949, 191] width 10 height 10
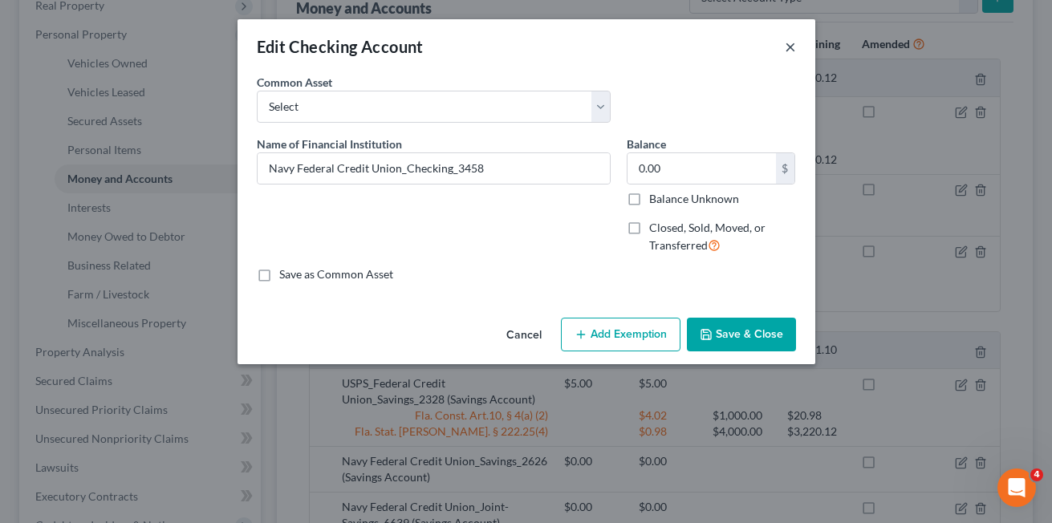
click at [785, 46] on button "×" at bounding box center [790, 46] width 11 height 19
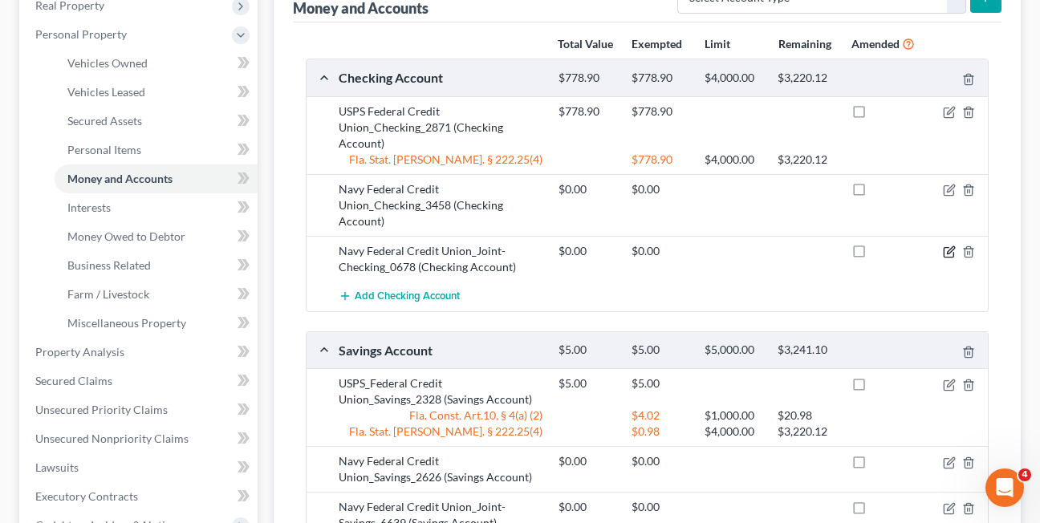
click at [947, 256] on icon "button" at bounding box center [949, 252] width 13 height 13
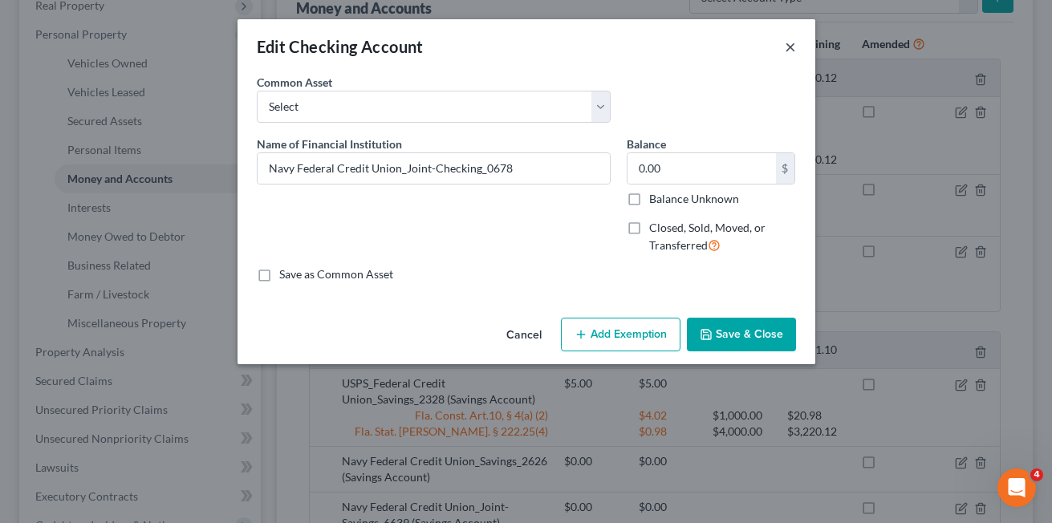
click at [789, 47] on button "×" at bounding box center [790, 46] width 11 height 19
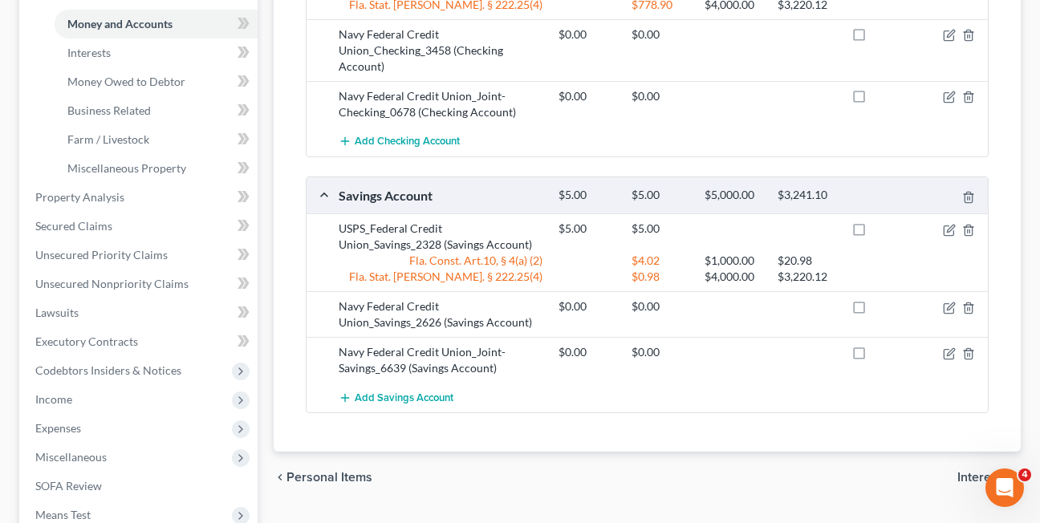
scroll to position [432, 0]
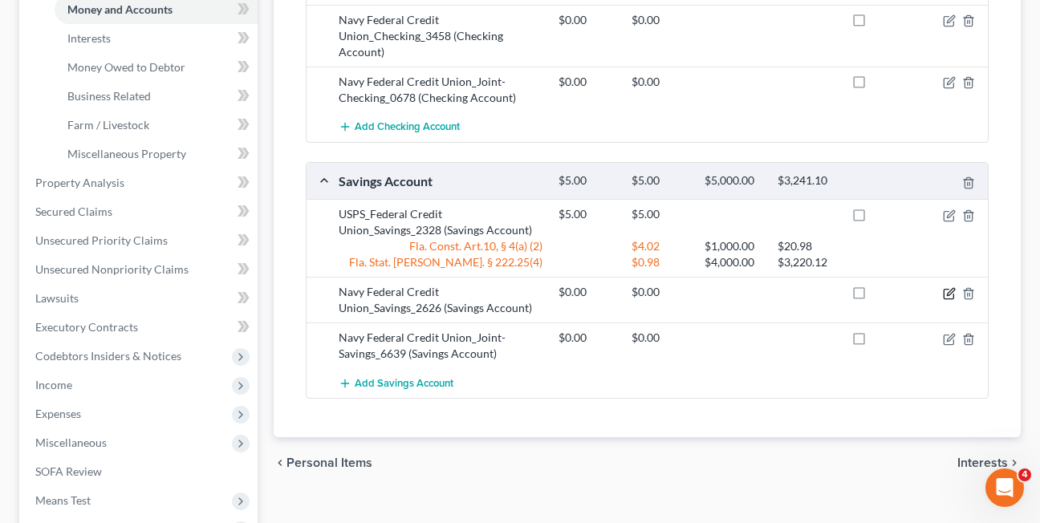
click at [946, 297] on icon "button" at bounding box center [949, 293] width 13 height 13
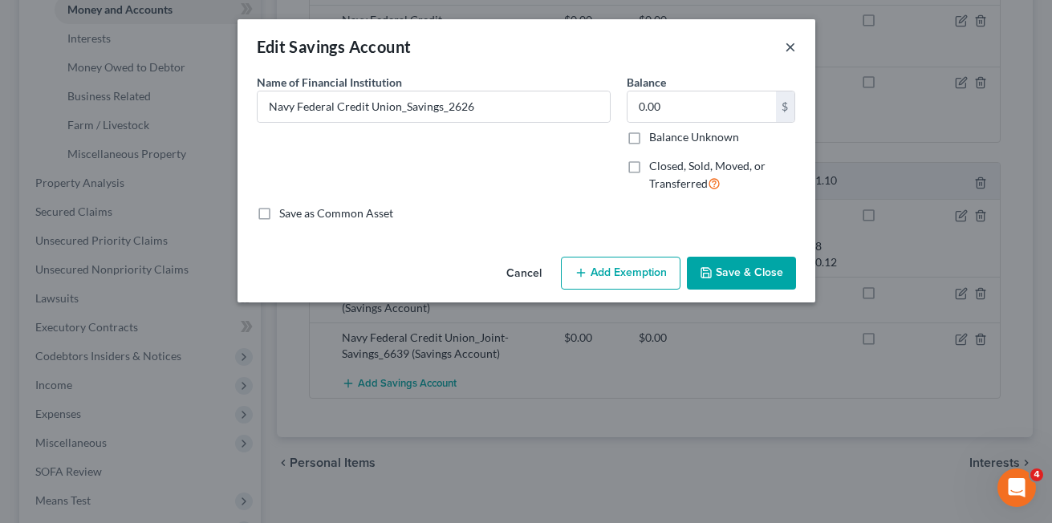
click at [789, 47] on button "×" at bounding box center [790, 46] width 11 height 19
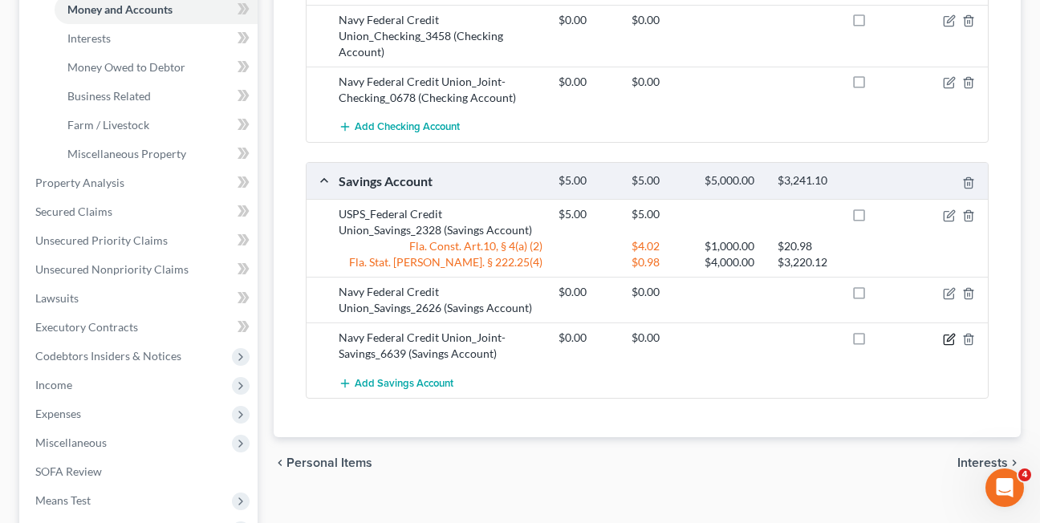
click at [947, 342] on icon "button" at bounding box center [949, 339] width 13 height 13
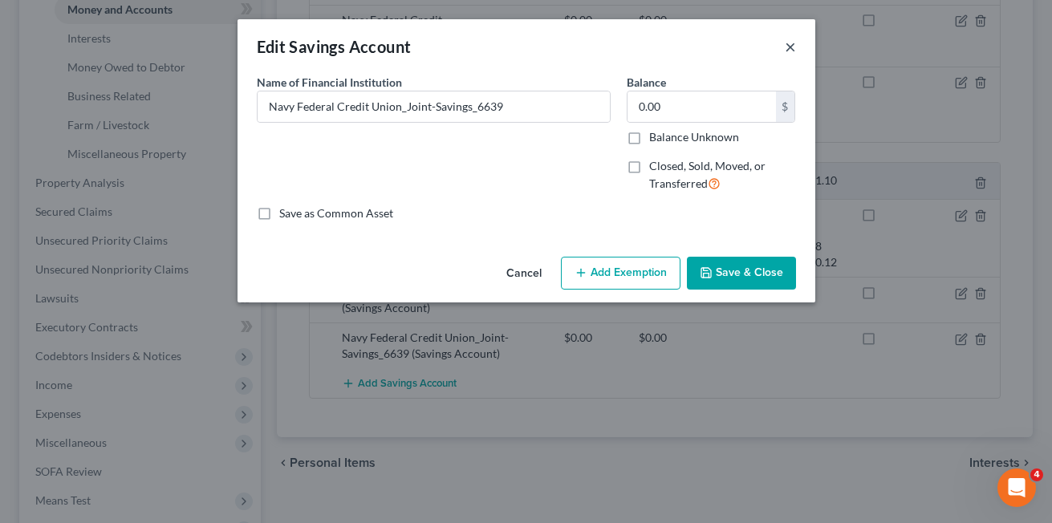
click at [786, 51] on button "×" at bounding box center [790, 46] width 11 height 19
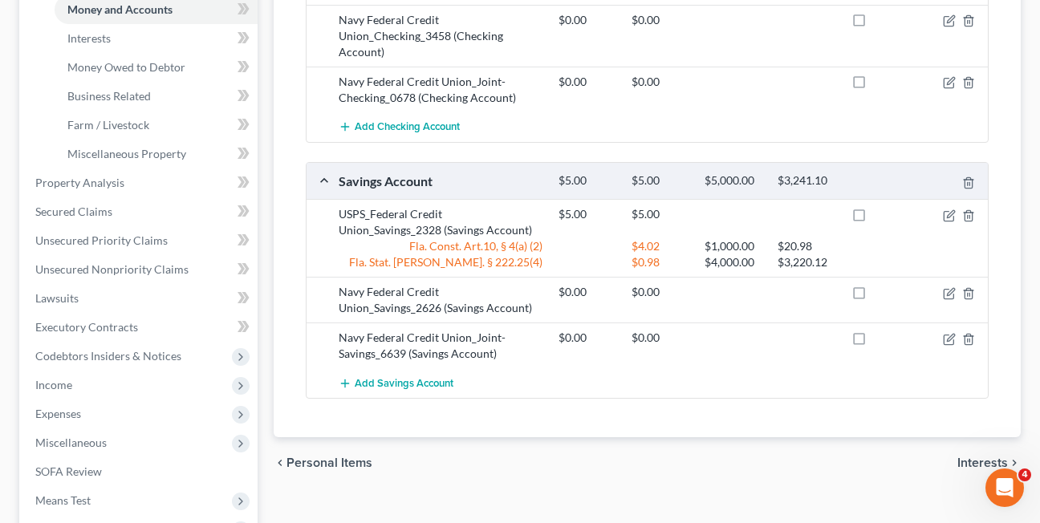
click at [294, 245] on div "Total Value Exempted Limit Remaining Amended Checking Account $778.90 $778.90 $…" at bounding box center [647, 145] width 709 height 585
